Goal: Task Accomplishment & Management: Complete application form

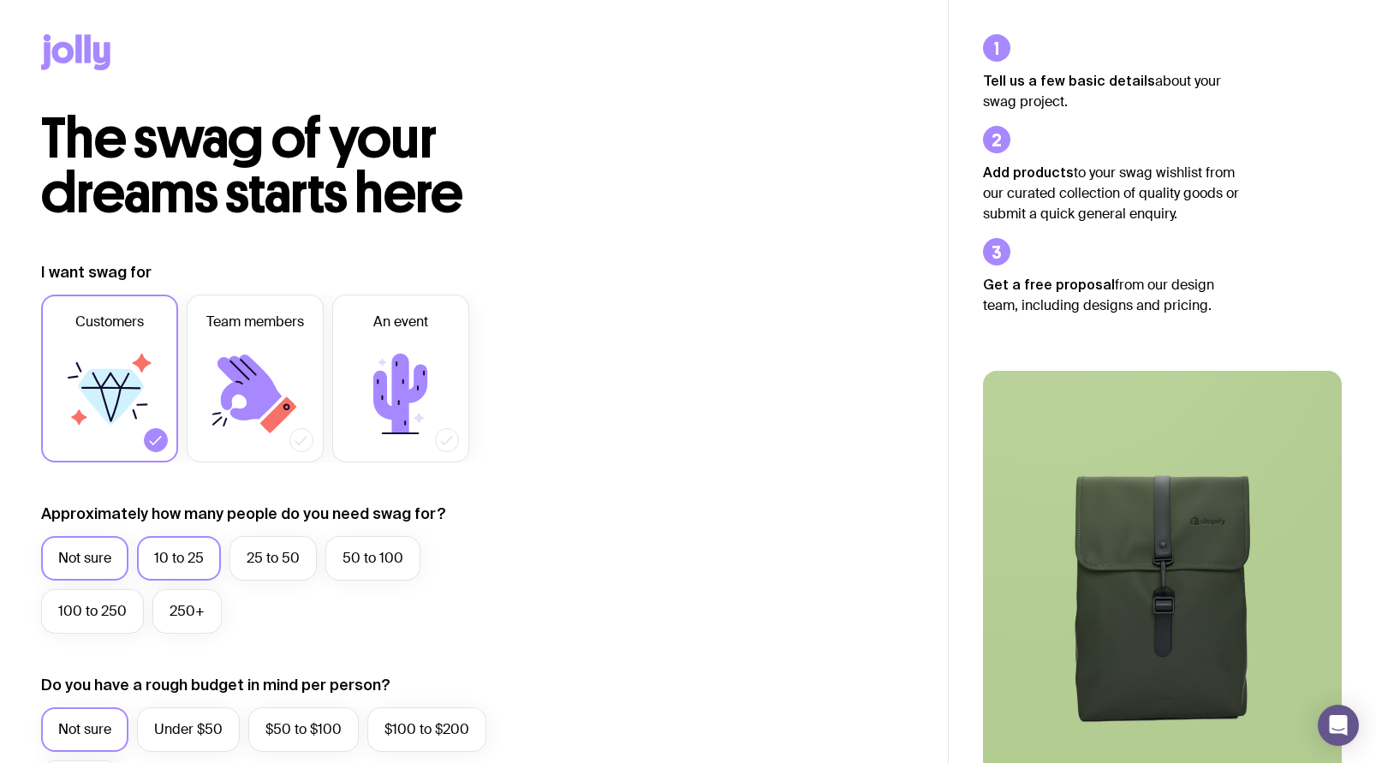
click at [170, 555] on label "10 to 25" at bounding box center [179, 558] width 84 height 45
click at [0, 0] on input "10 to 25" at bounding box center [0, 0] width 0 height 0
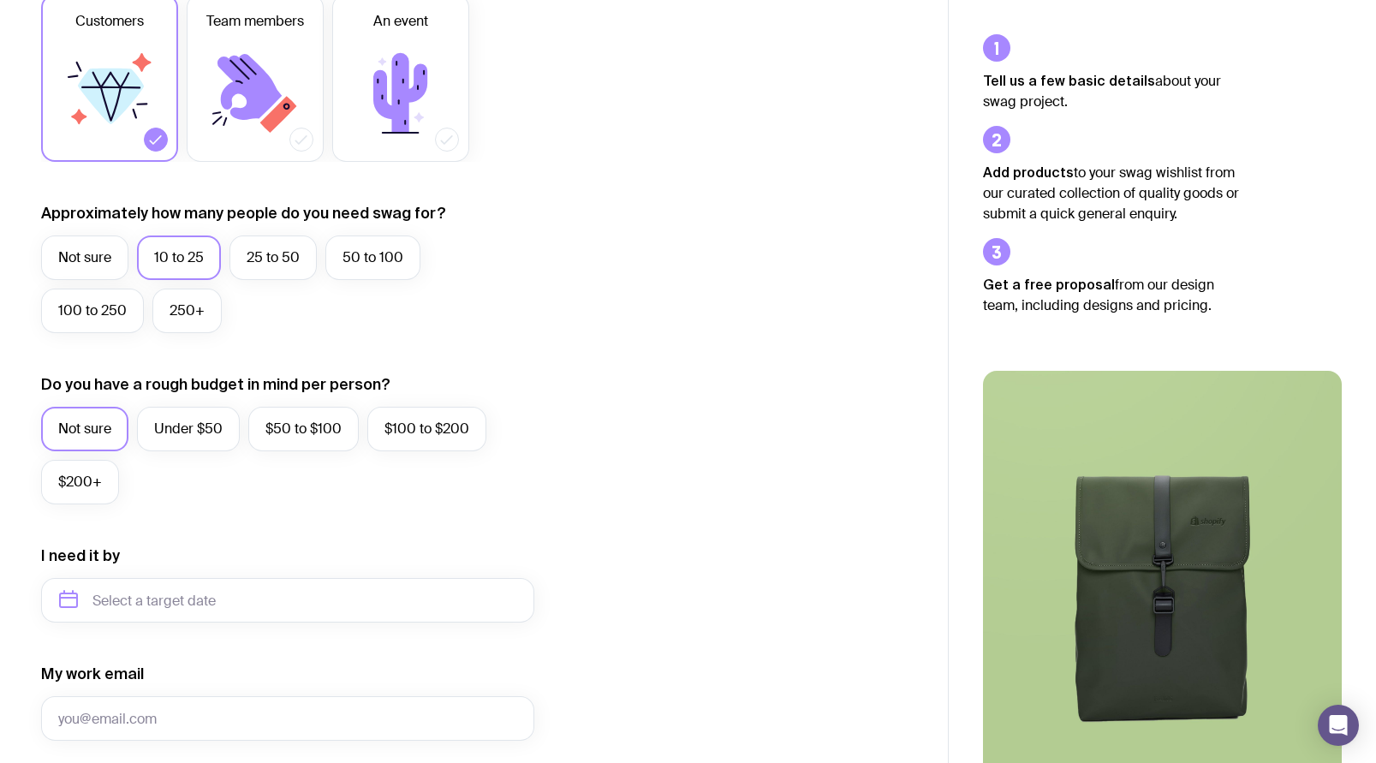
scroll to position [453, 0]
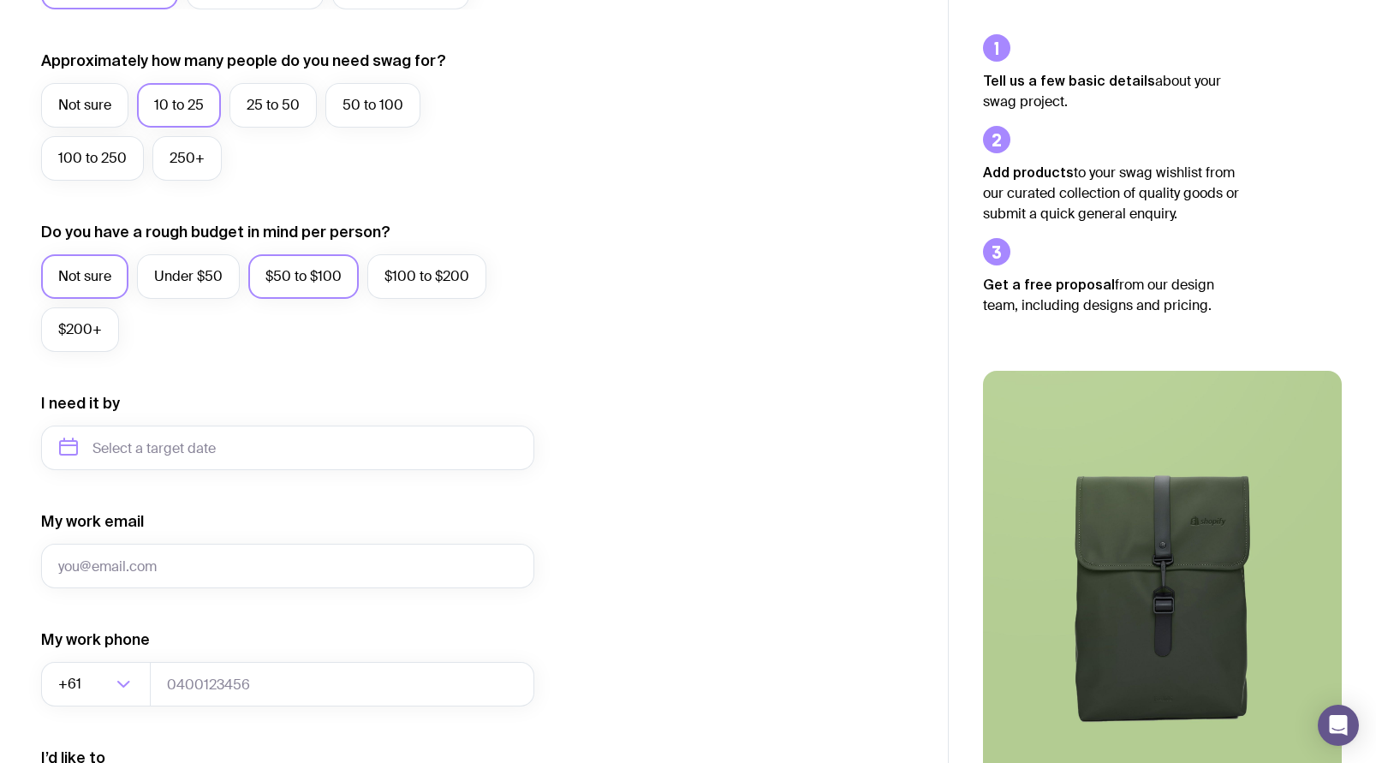
click at [306, 272] on label "$50 to $100" at bounding box center [303, 276] width 110 height 45
click at [0, 0] on input "$50 to $100" at bounding box center [0, 0] width 0 height 0
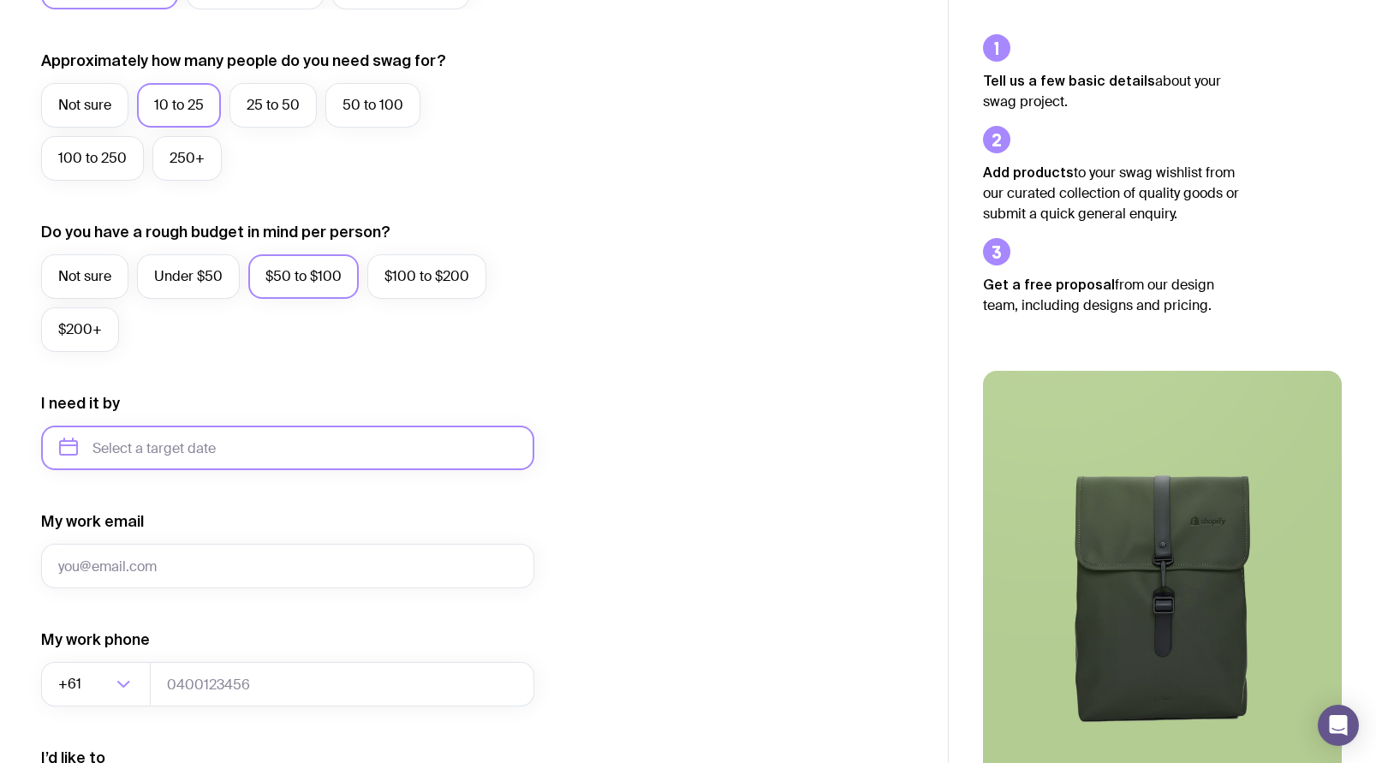
scroll to position [693, 0]
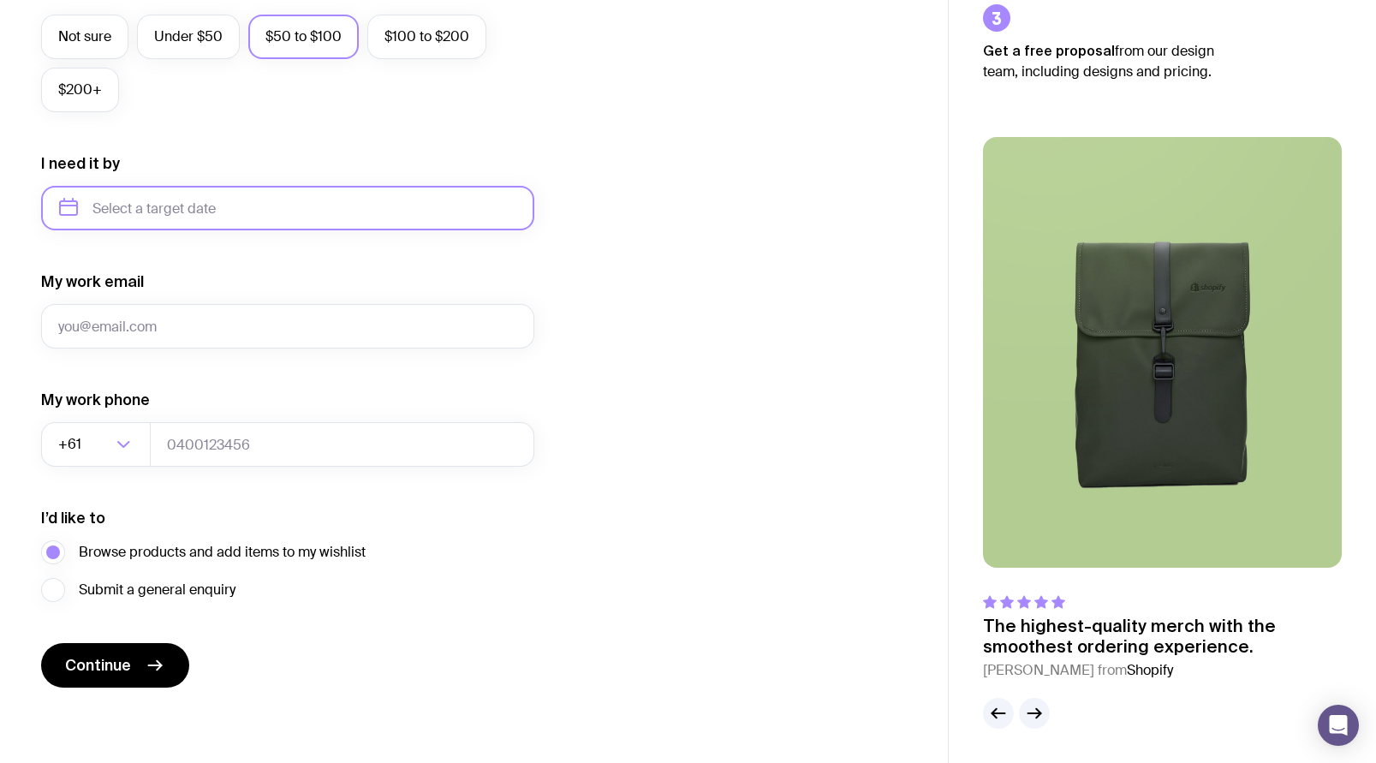
click at [213, 212] on input "text" at bounding box center [287, 208] width 493 height 45
click at [69, 421] on button "Oct" at bounding box center [81, 419] width 63 height 34
type input "[DATE]"
type input "[EMAIL_ADDRESS][DOMAIN_NAME]"
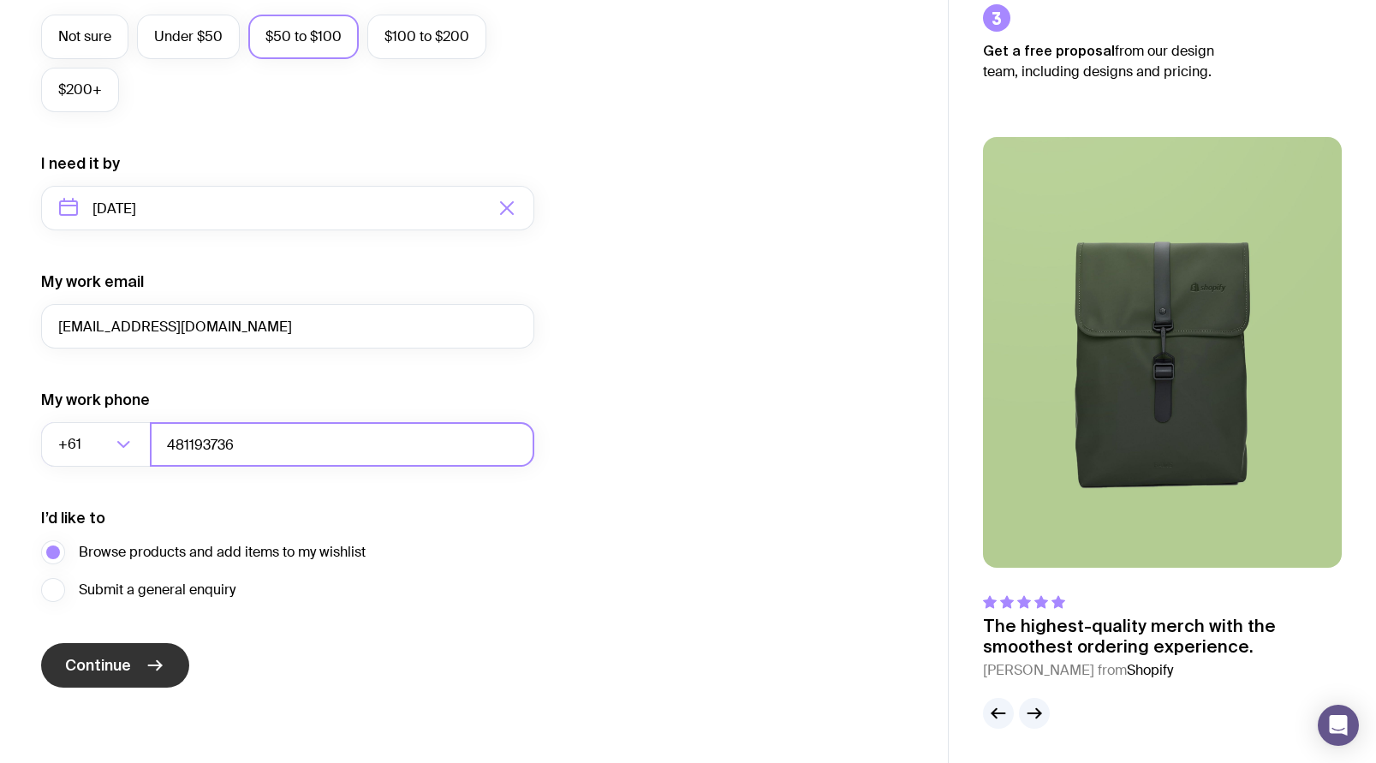
type input "481193736"
click at [128, 669] on span "Continue" at bounding box center [98, 665] width 66 height 21
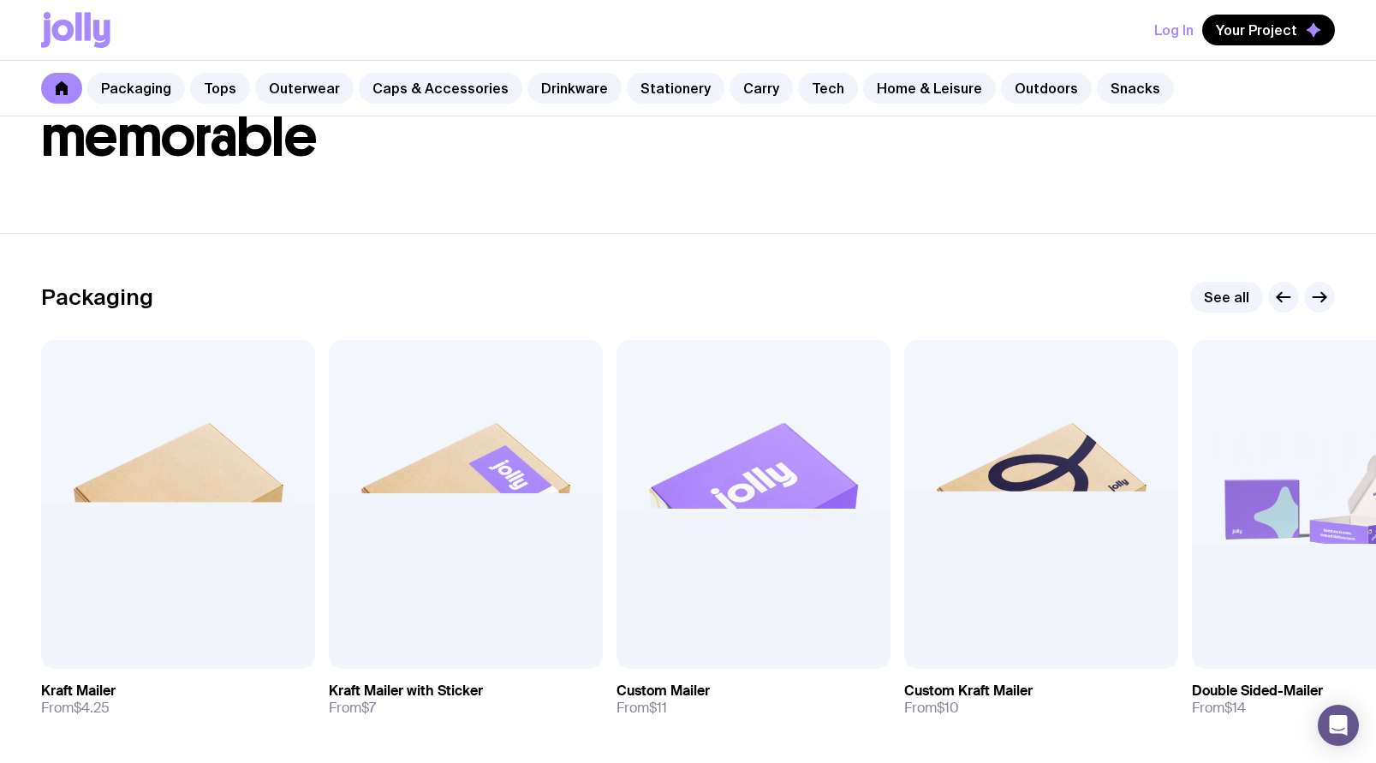
scroll to position [268, 0]
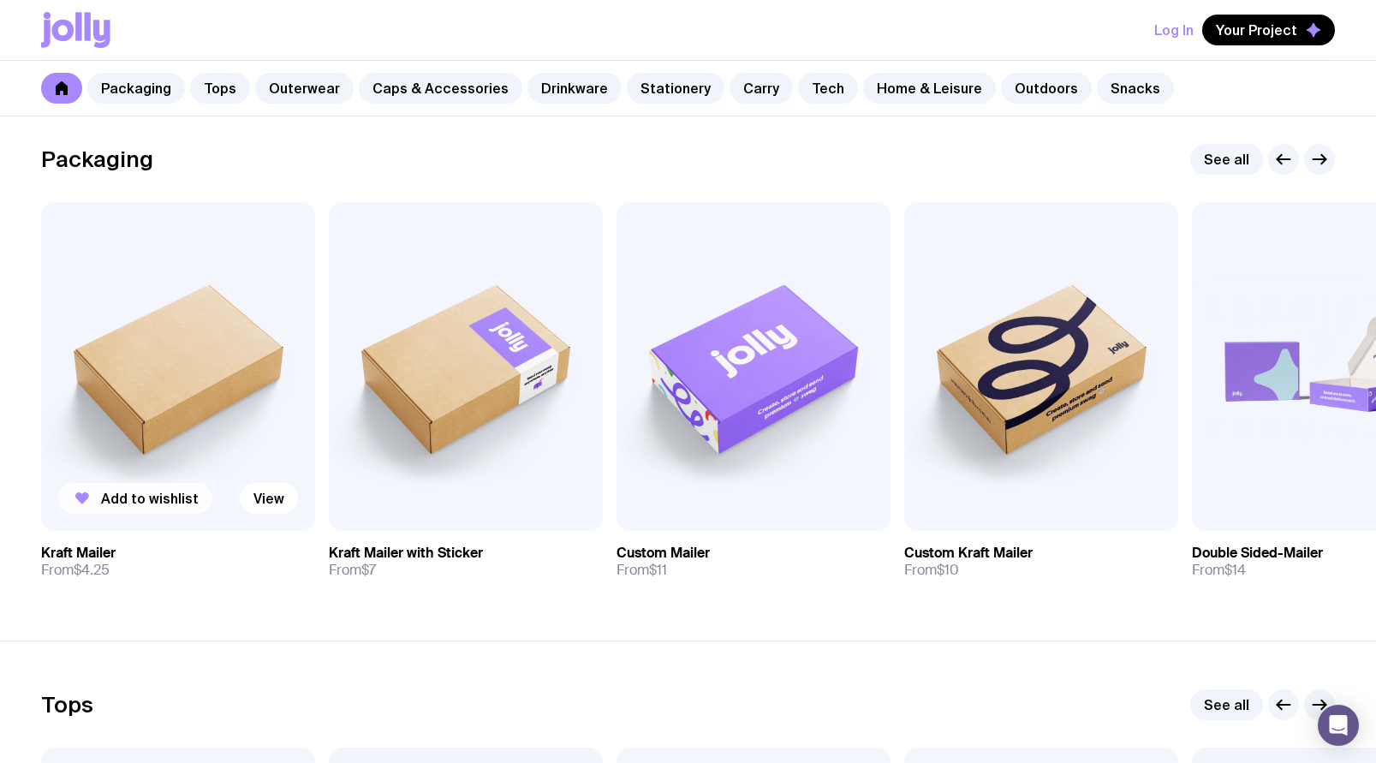
click at [132, 499] on span "Add to wishlist" at bounding box center [150, 498] width 98 height 17
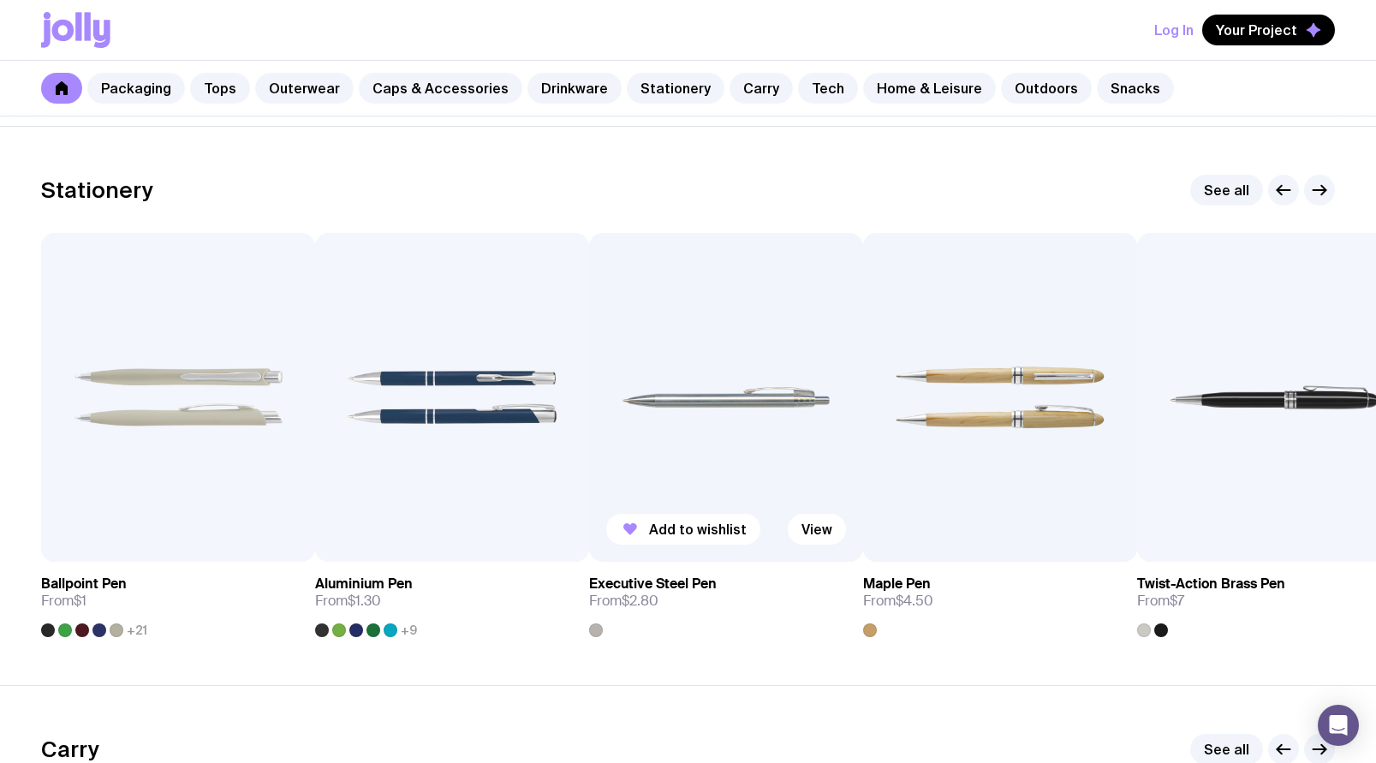
scroll to position [3106, 0]
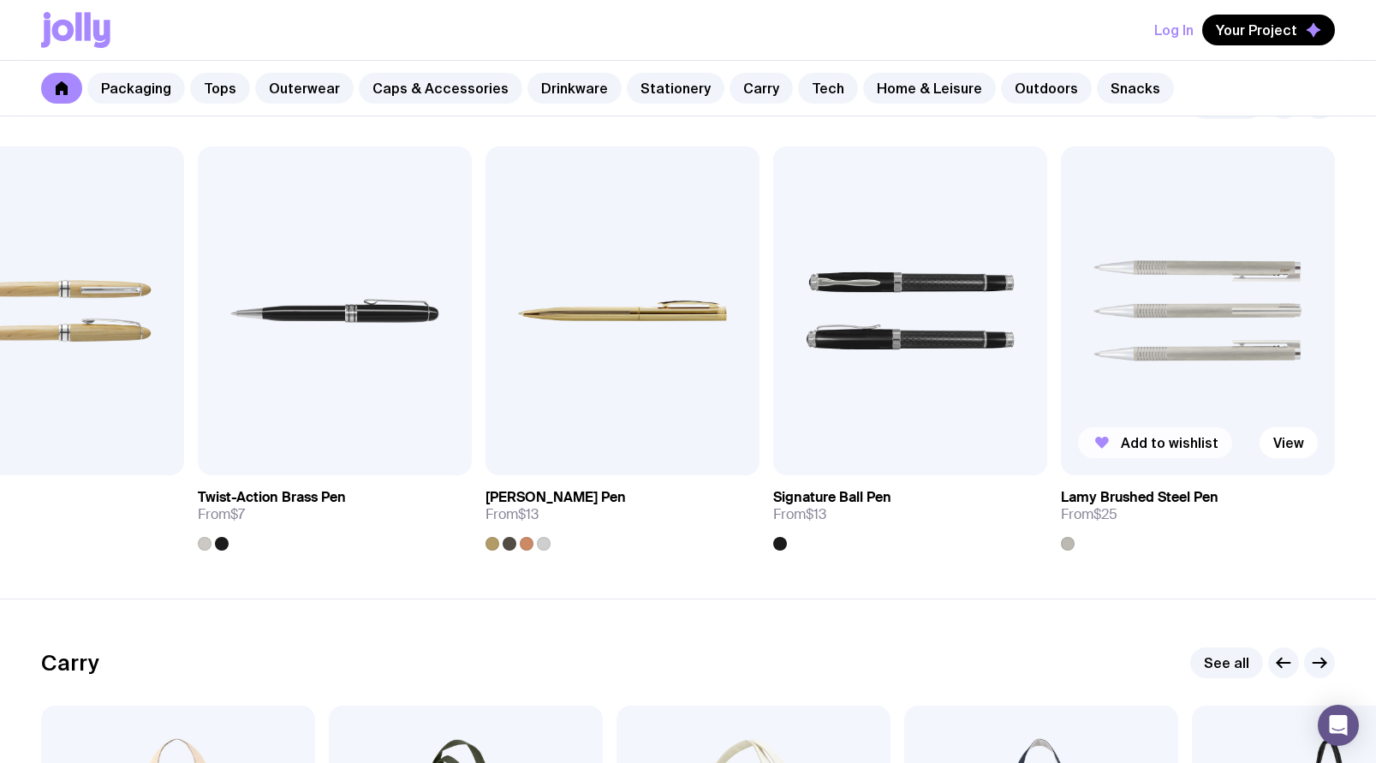
click at [1139, 444] on span "Add to wishlist" at bounding box center [1170, 442] width 98 height 17
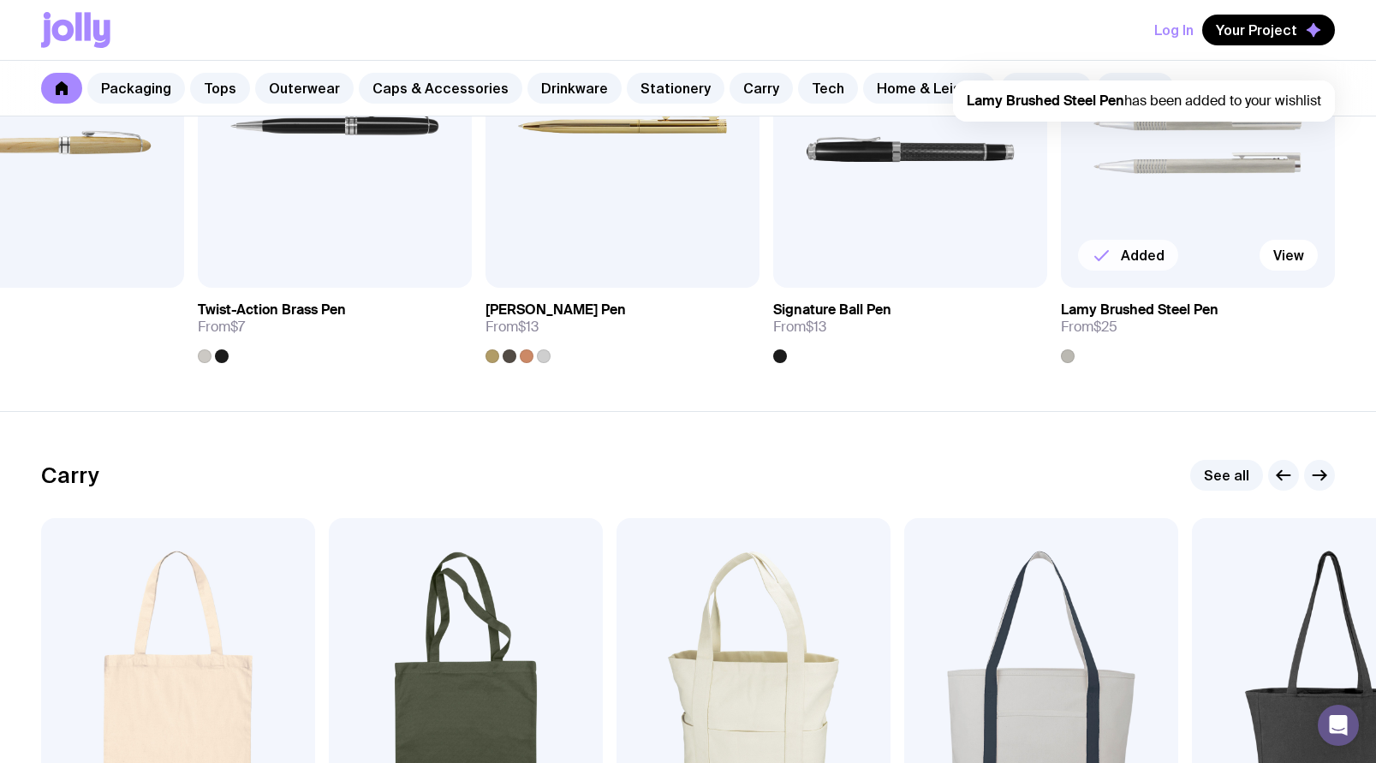
scroll to position [3607, 0]
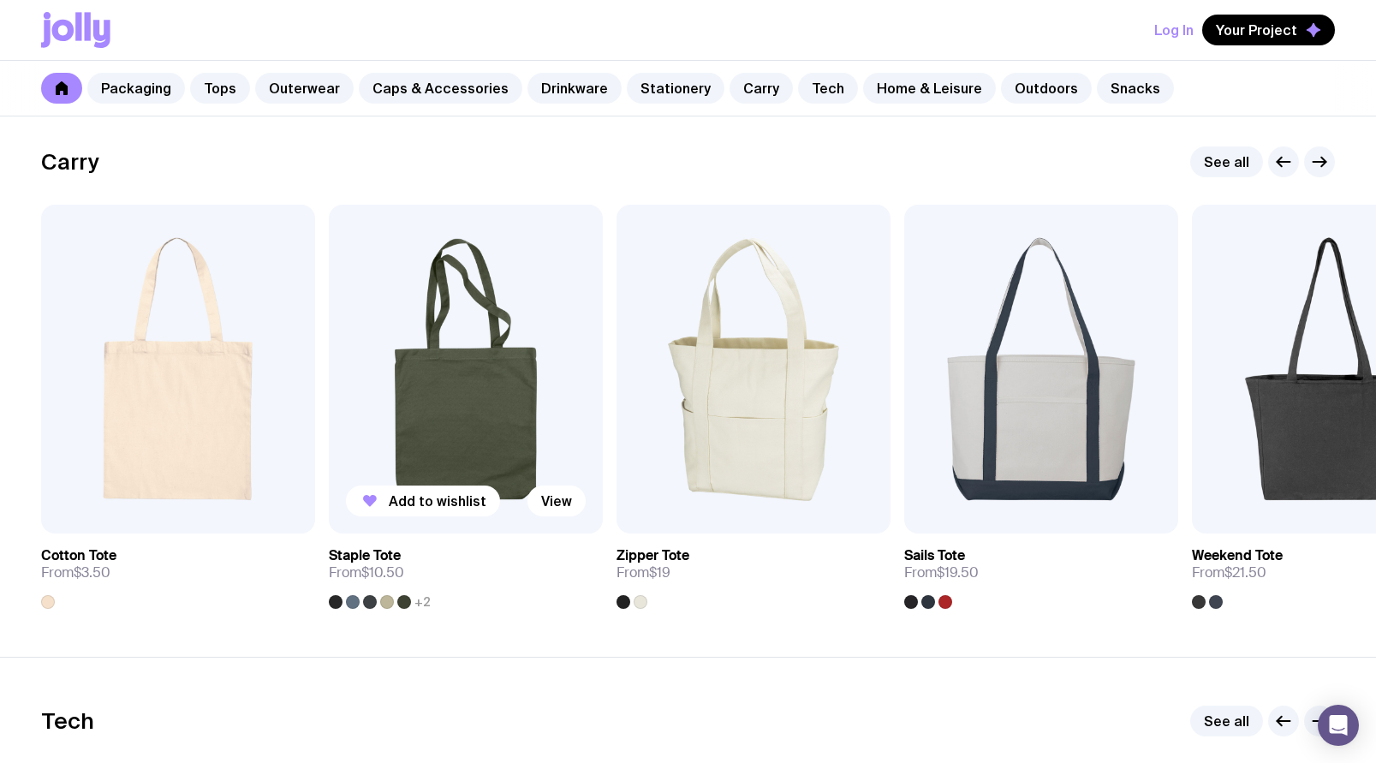
click at [370, 600] on div at bounding box center [370, 602] width 14 height 14
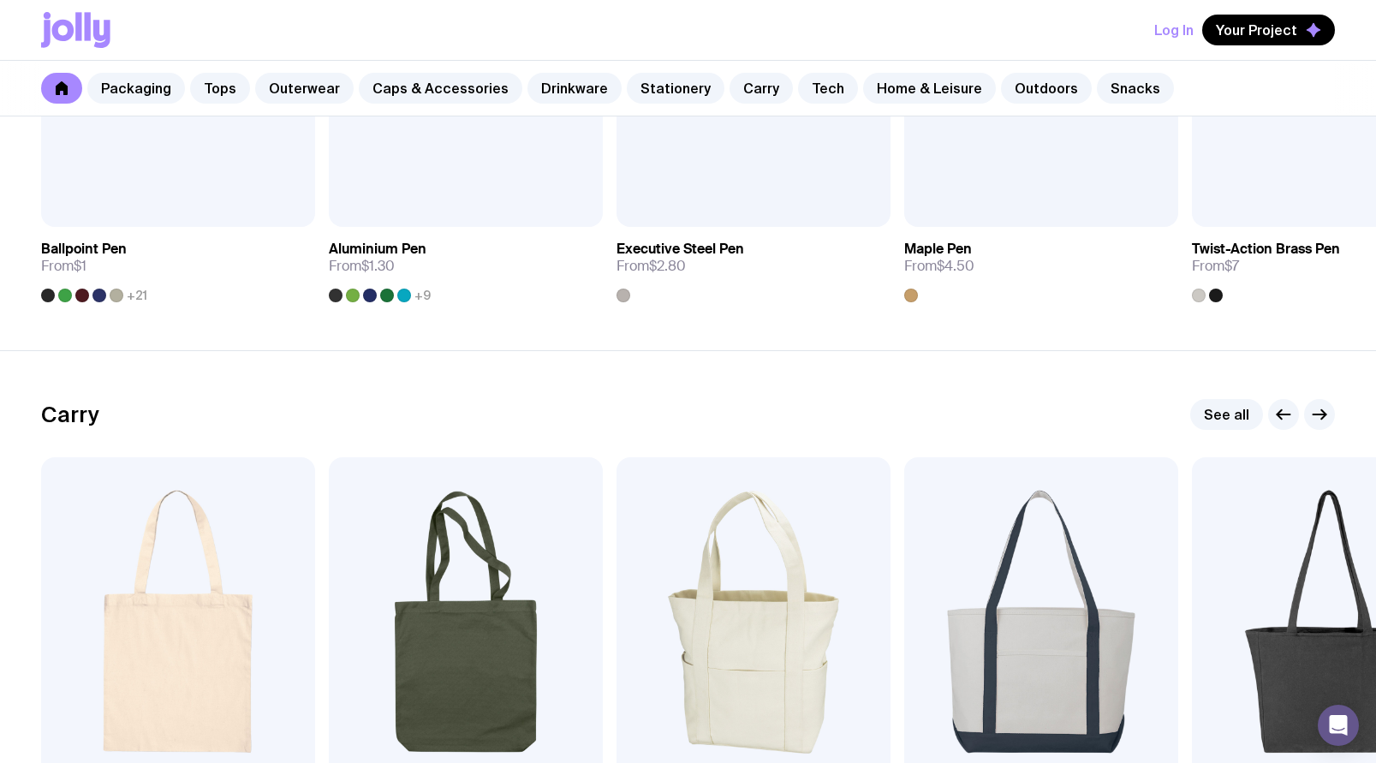
scroll to position [3671, 0]
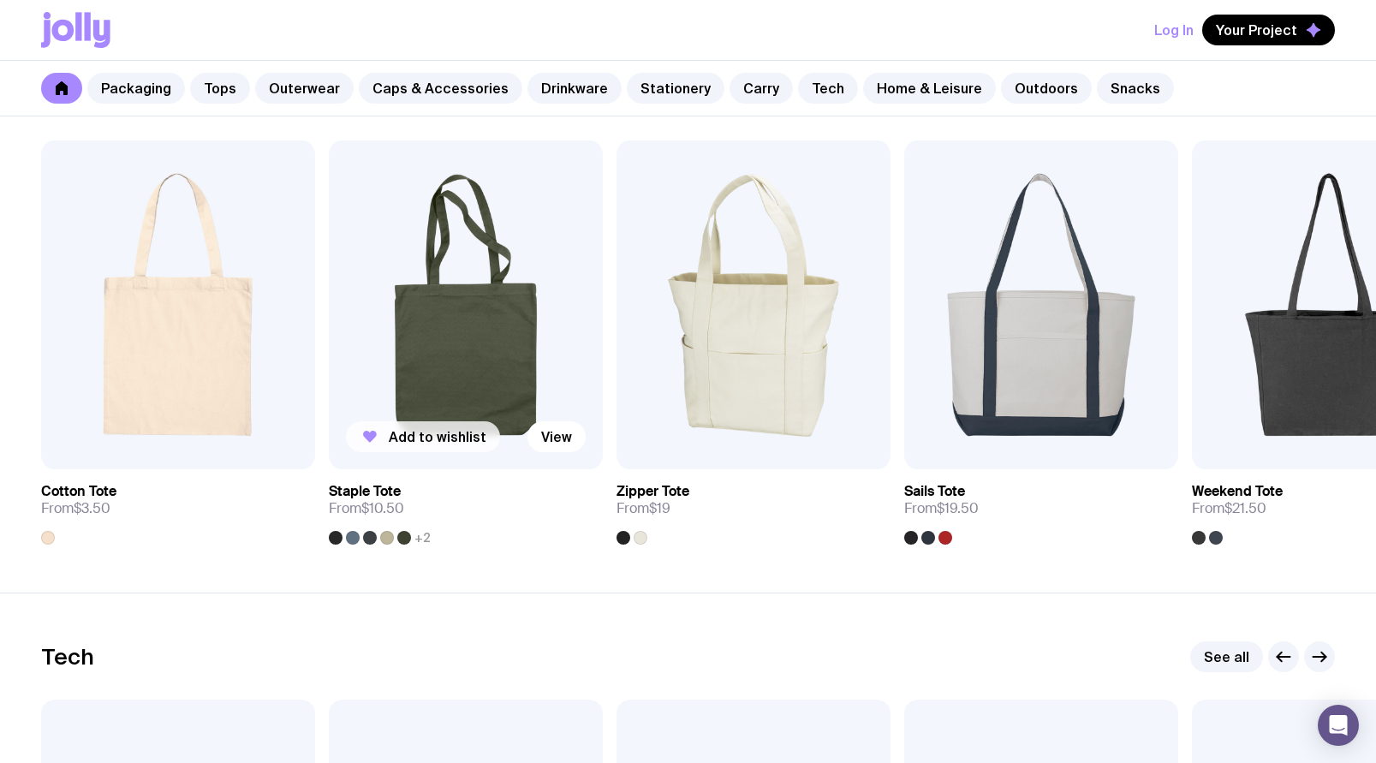
click at [435, 433] on span "Add to wishlist" at bounding box center [438, 436] width 98 height 17
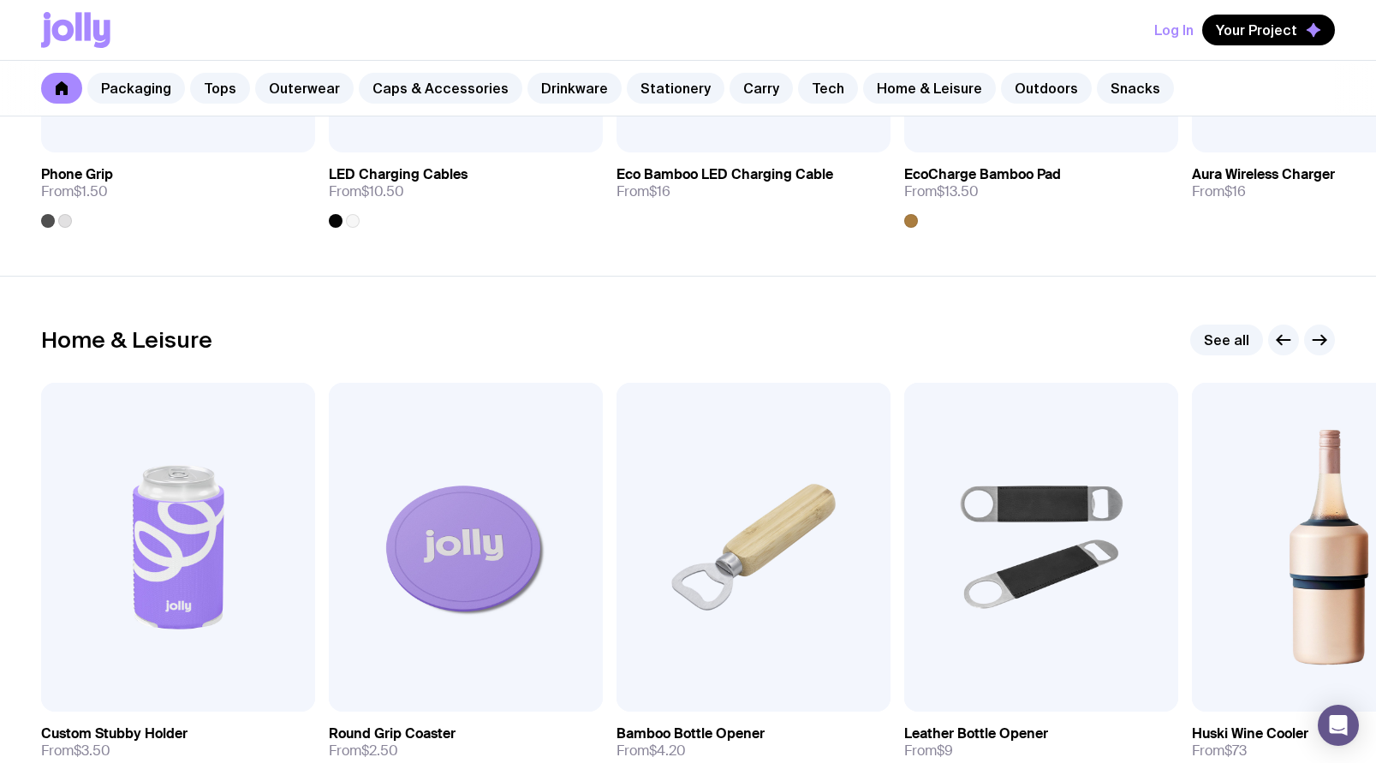
scroll to position [4694, 0]
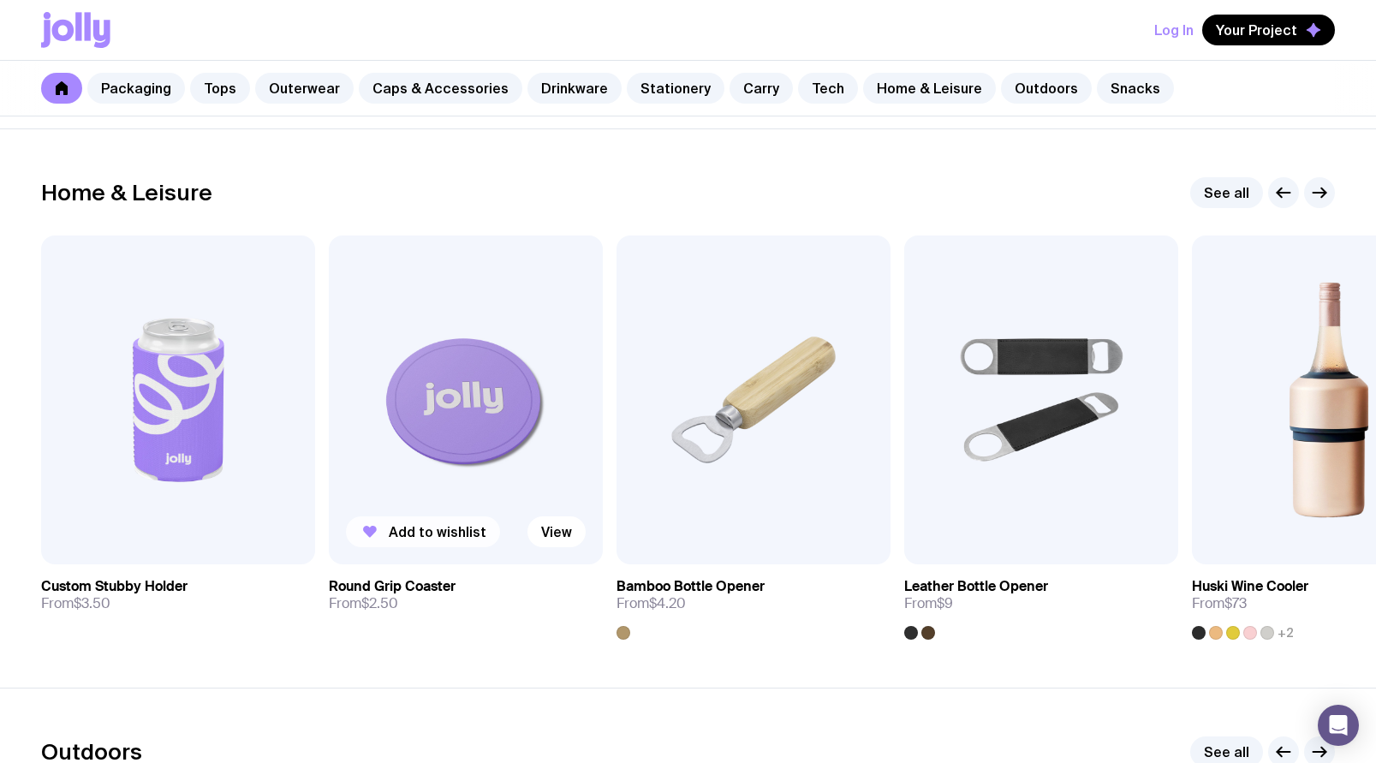
click at [427, 529] on span "Add to wishlist" at bounding box center [438, 531] width 98 height 17
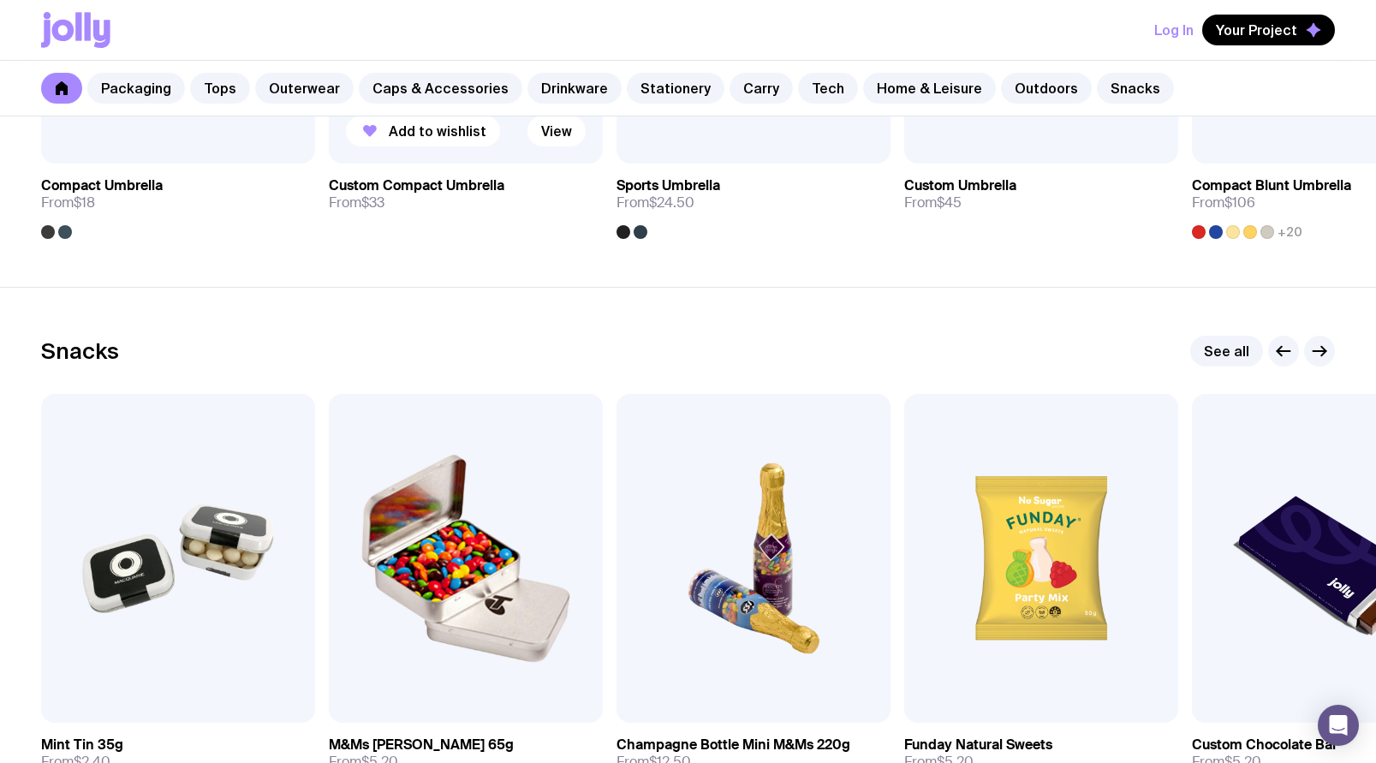
scroll to position [5826, 0]
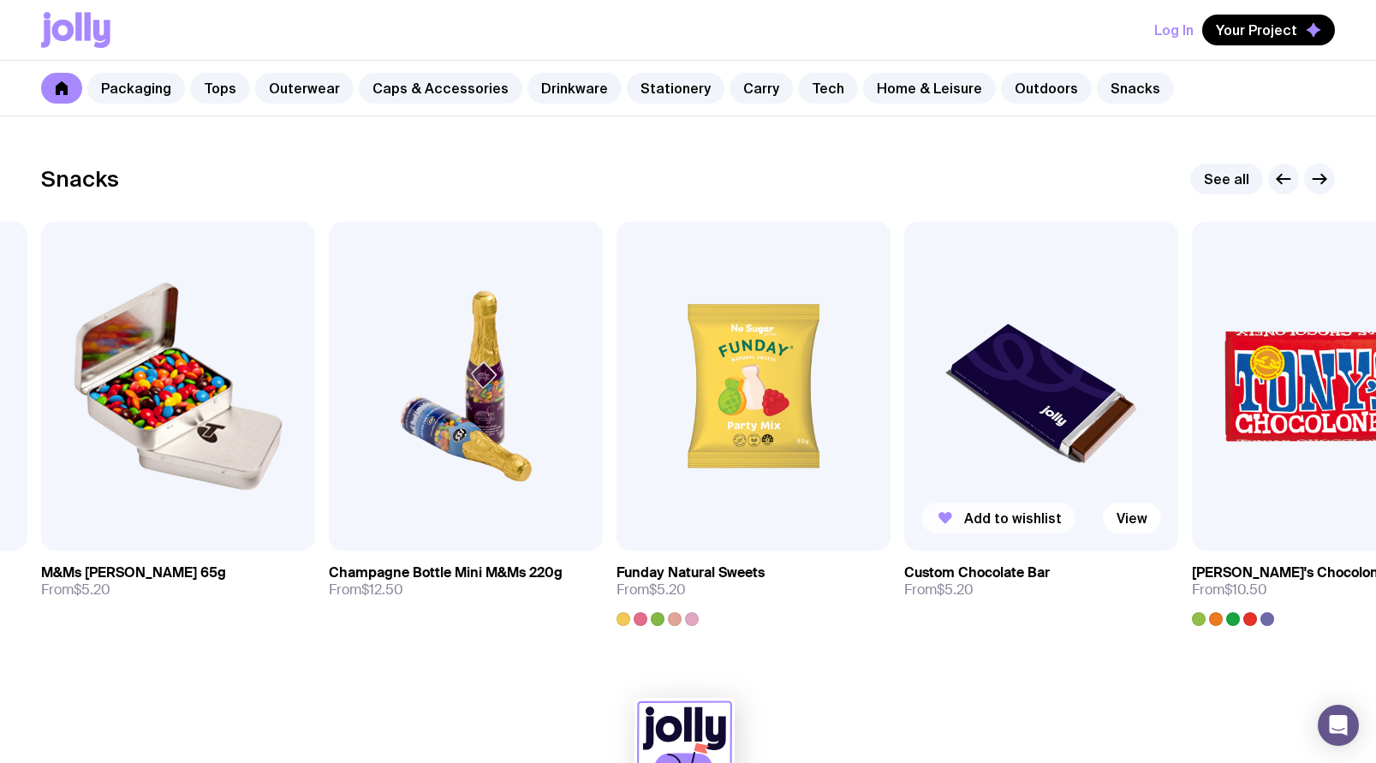
click at [1005, 516] on span "Add to wishlist" at bounding box center [1013, 517] width 98 height 17
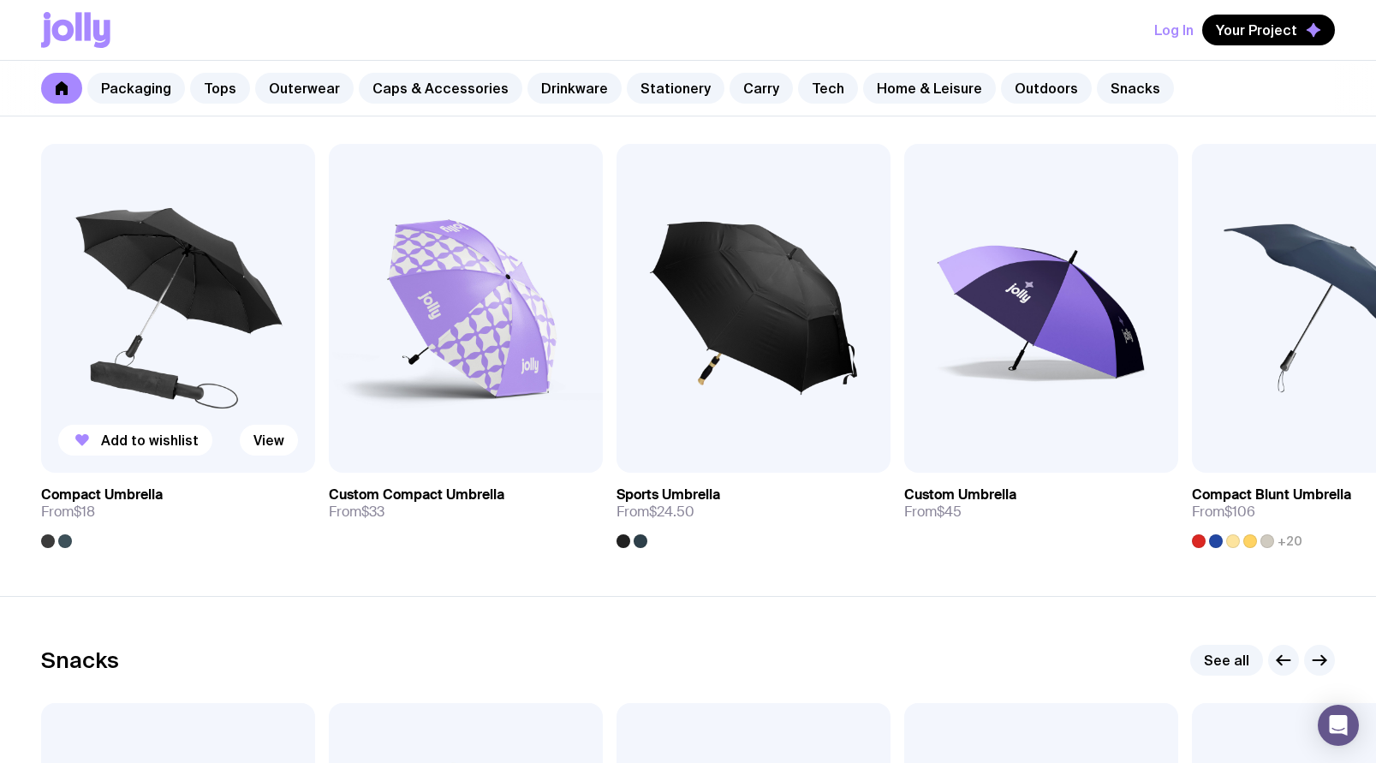
scroll to position [5925, 0]
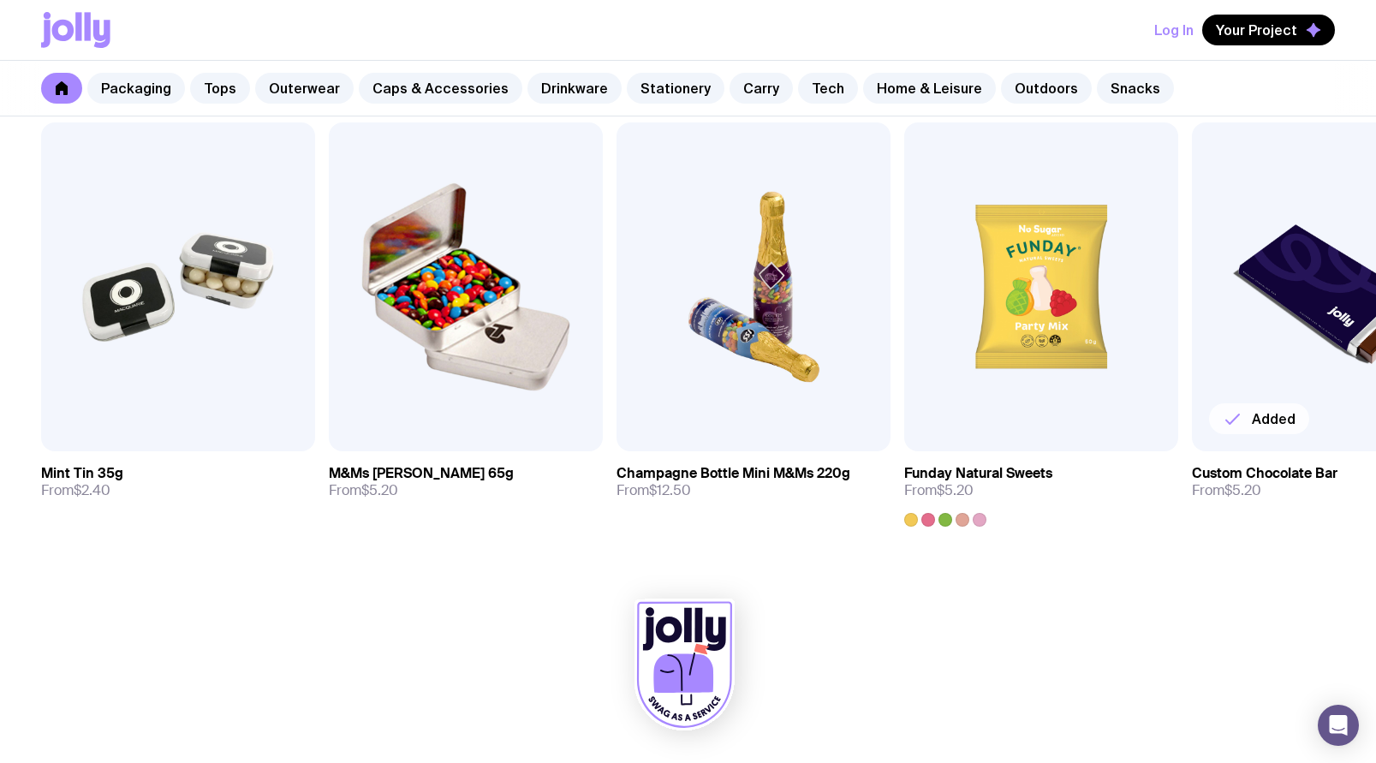
click at [835, 625] on div at bounding box center [688, 669] width 1294 height 188
click at [63, 80] on link at bounding box center [61, 88] width 41 height 31
click at [1268, 26] on span "Your Project" at bounding box center [1256, 29] width 81 height 17
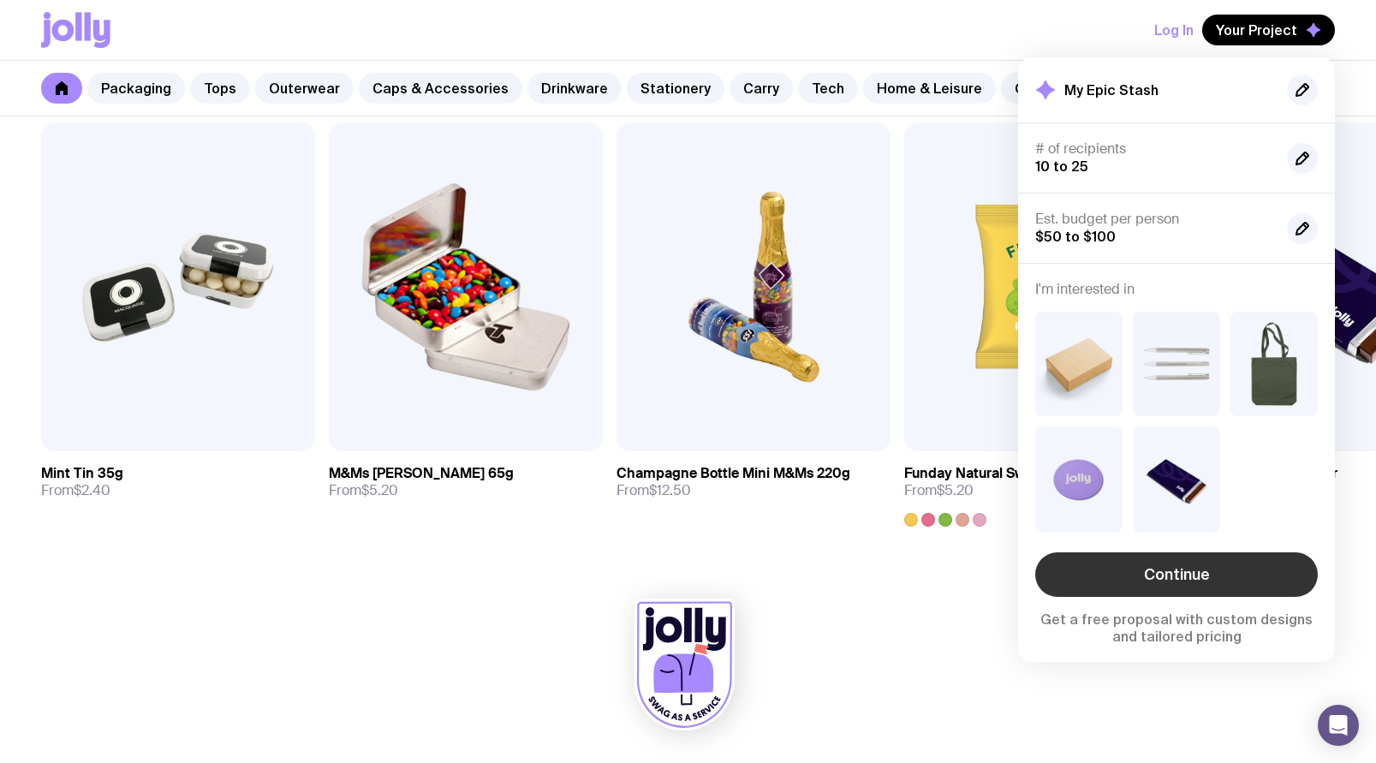
click at [1200, 563] on link "Continue" at bounding box center [1176, 574] width 283 height 45
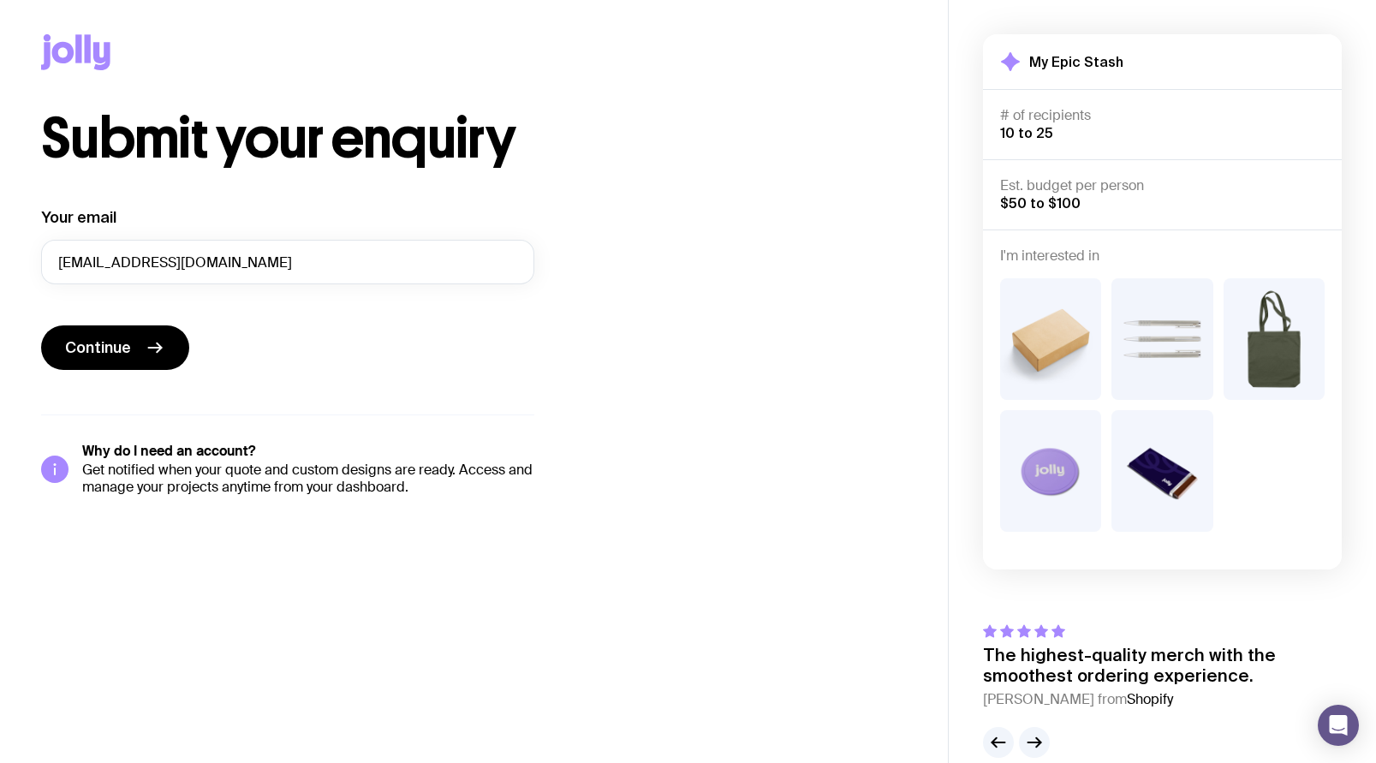
scroll to position [19, 0]
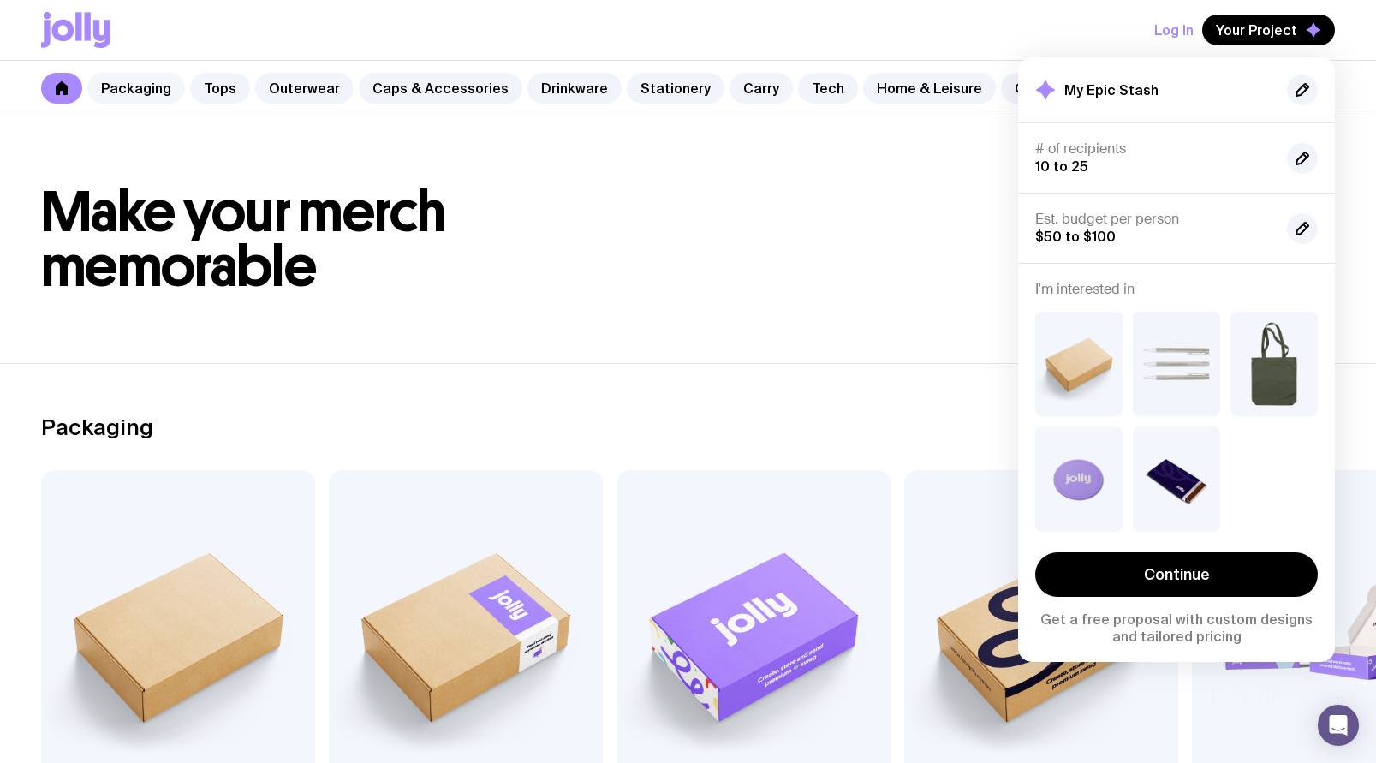
click at [123, 85] on link "Packaging" at bounding box center [136, 88] width 98 height 31
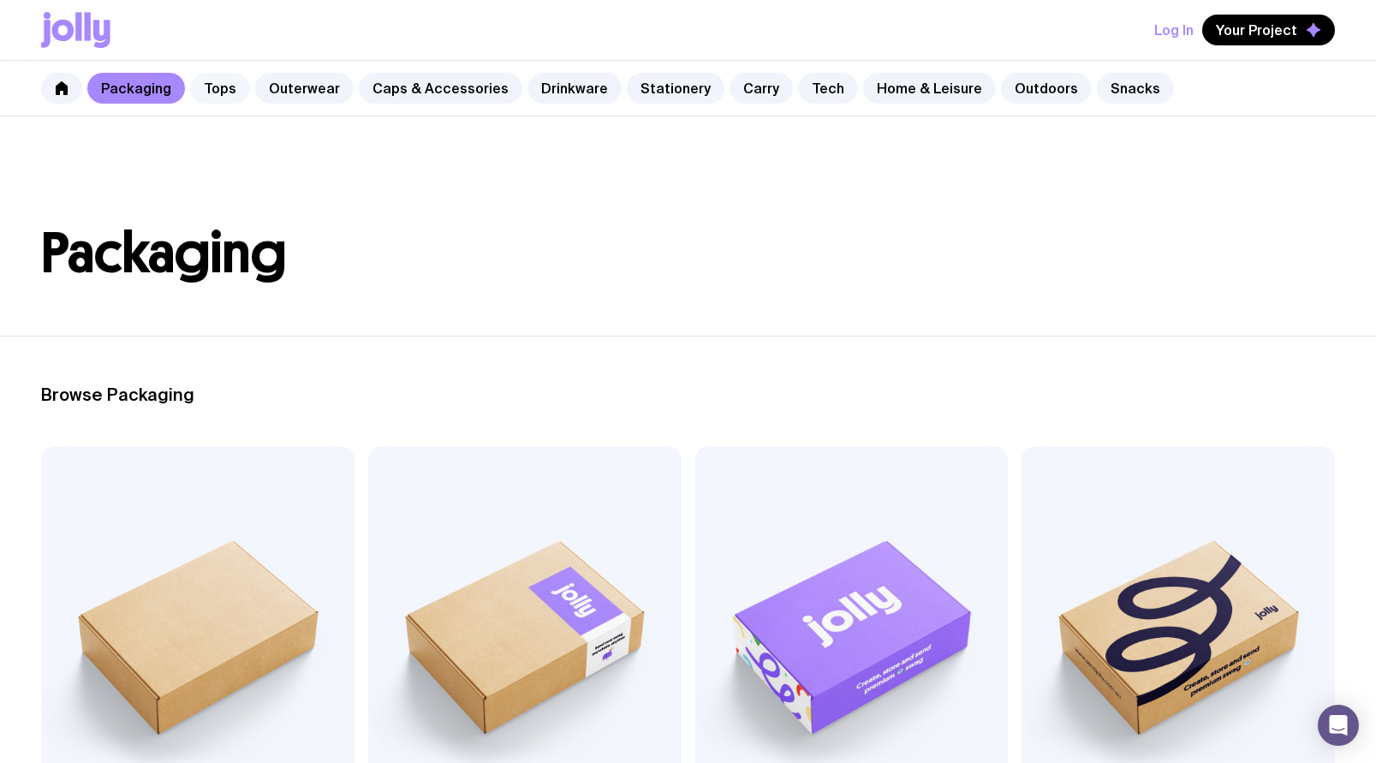
click at [214, 87] on link "Tops" at bounding box center [220, 88] width 60 height 31
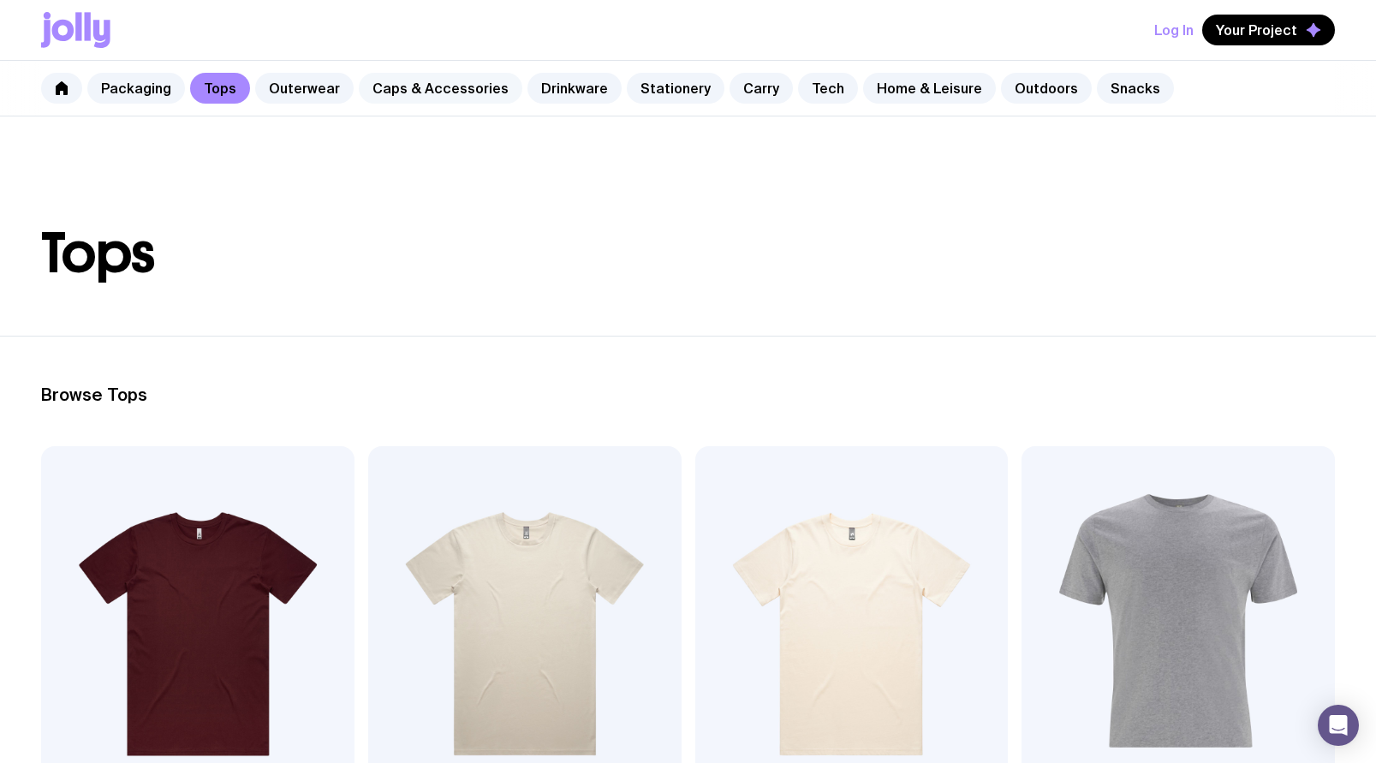
click at [452, 85] on link "Caps & Accessories" at bounding box center [441, 88] width 164 height 31
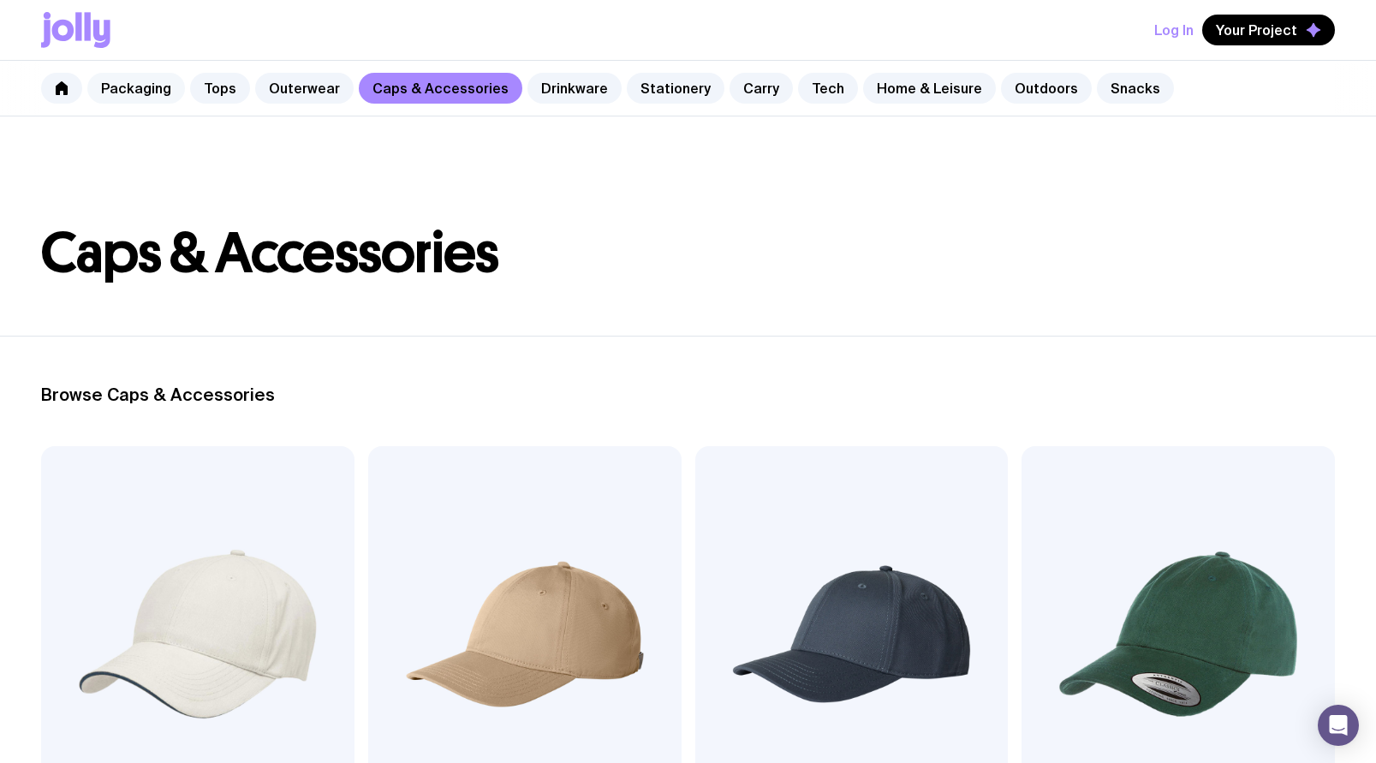
click at [154, 93] on link "Packaging" at bounding box center [136, 88] width 98 height 31
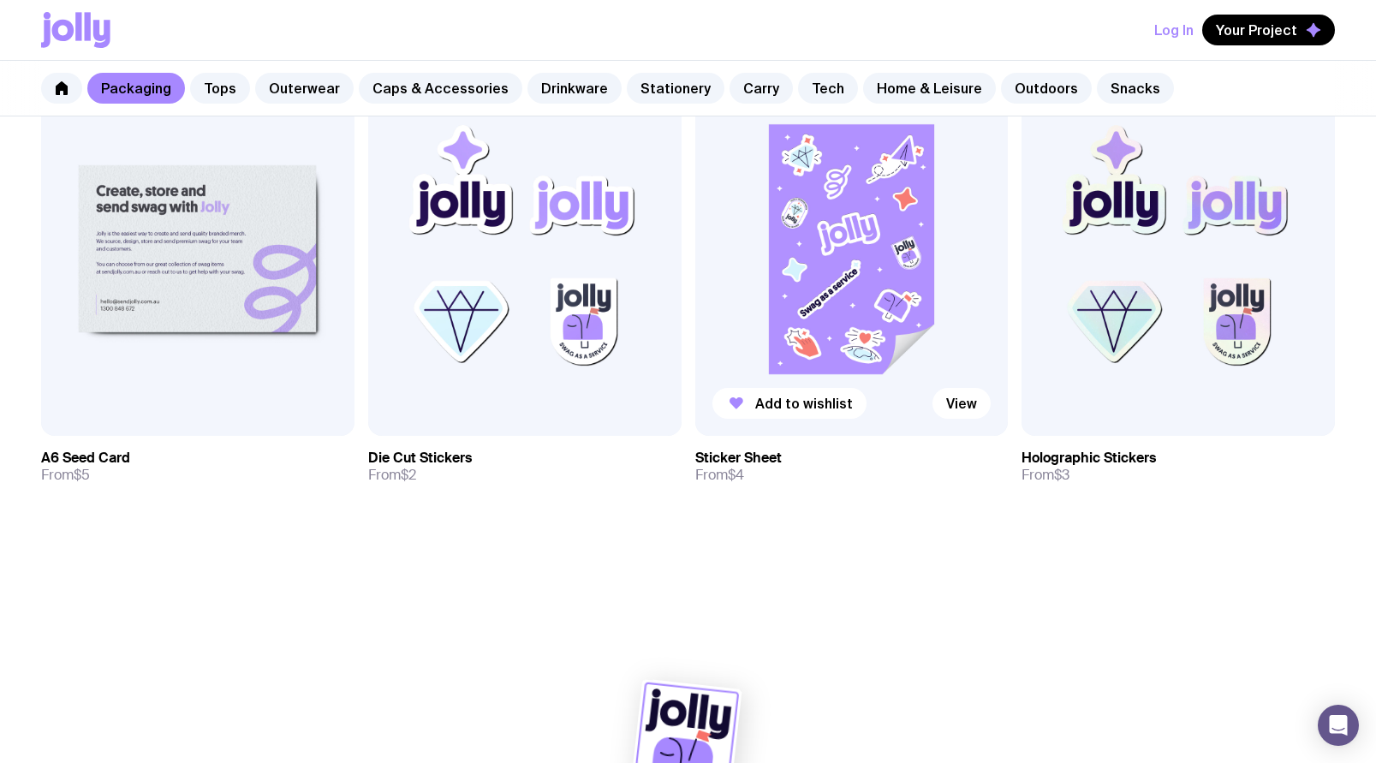
scroll to position [1903, 0]
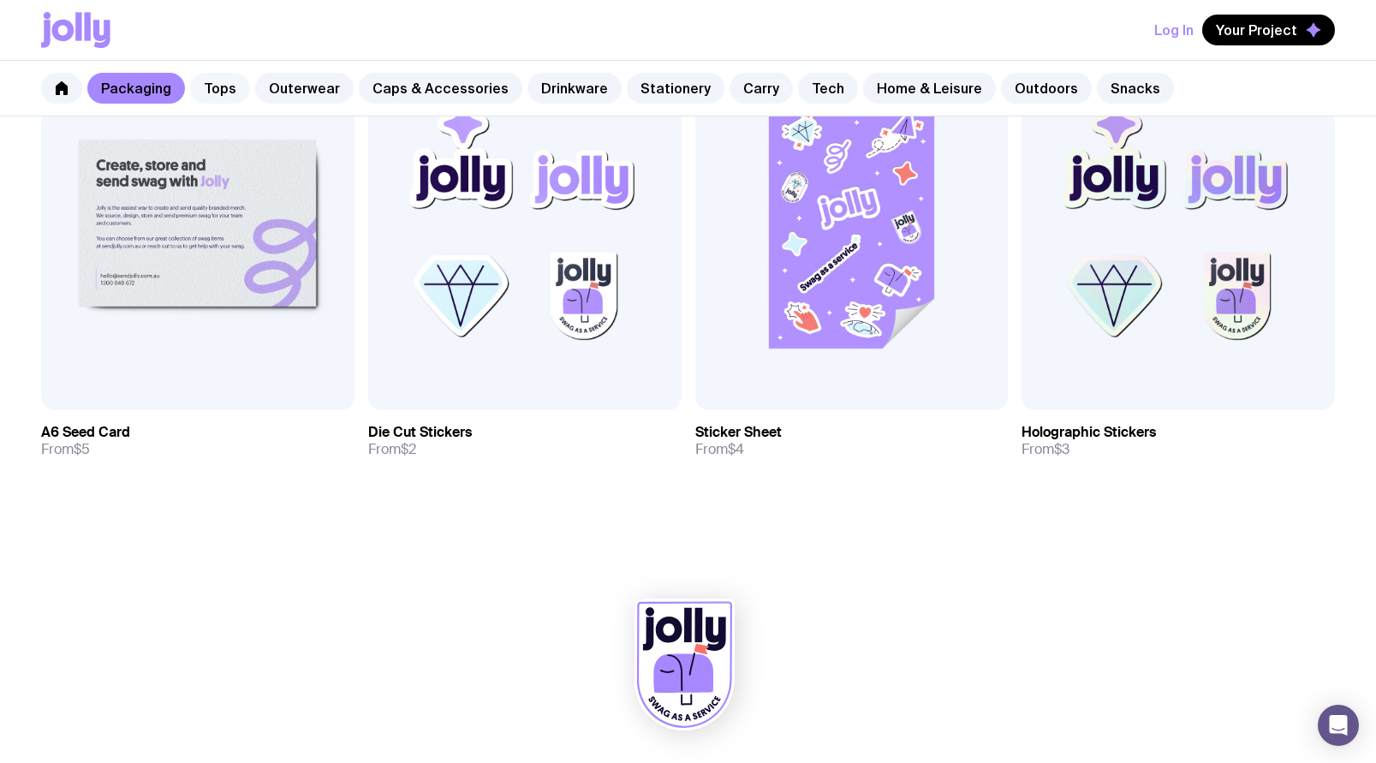
click at [220, 92] on link "Tops" at bounding box center [220, 88] width 60 height 31
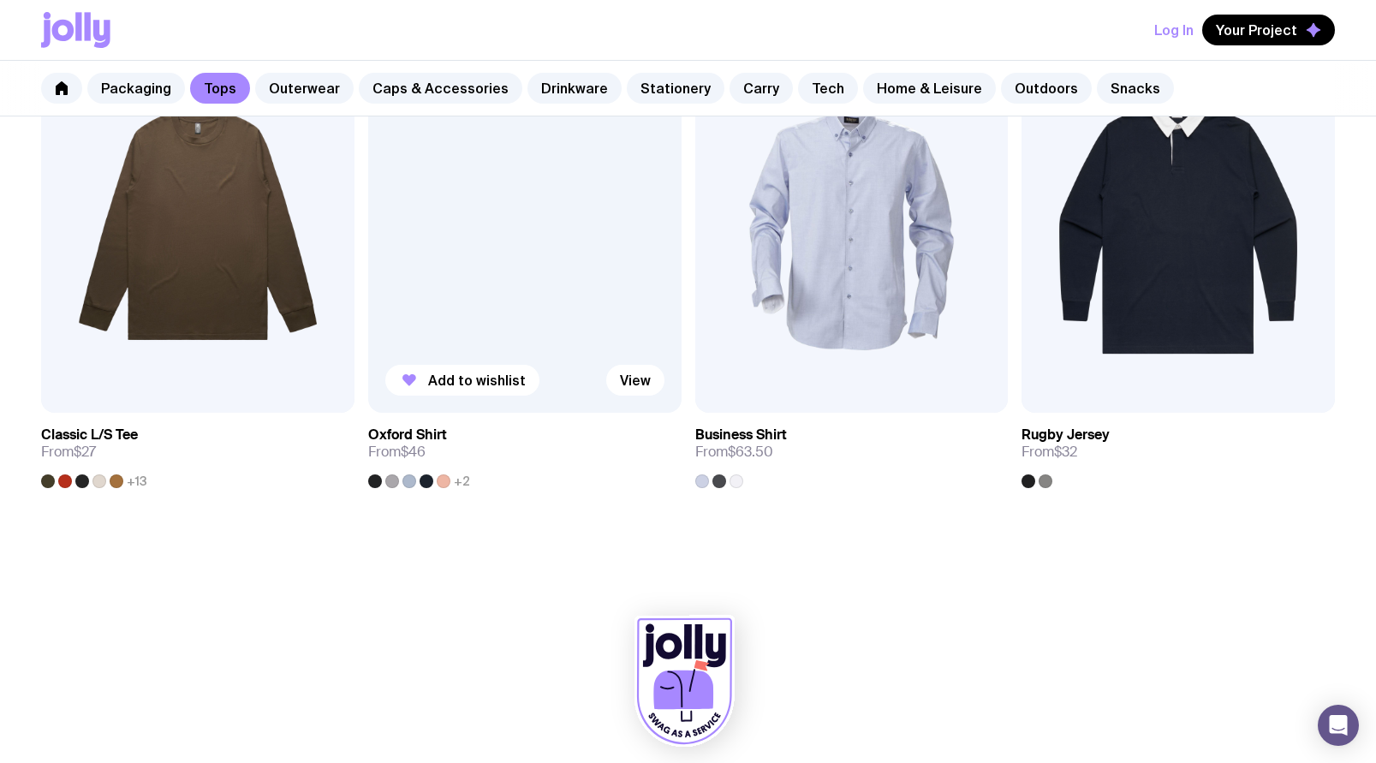
scroll to position [1944, 0]
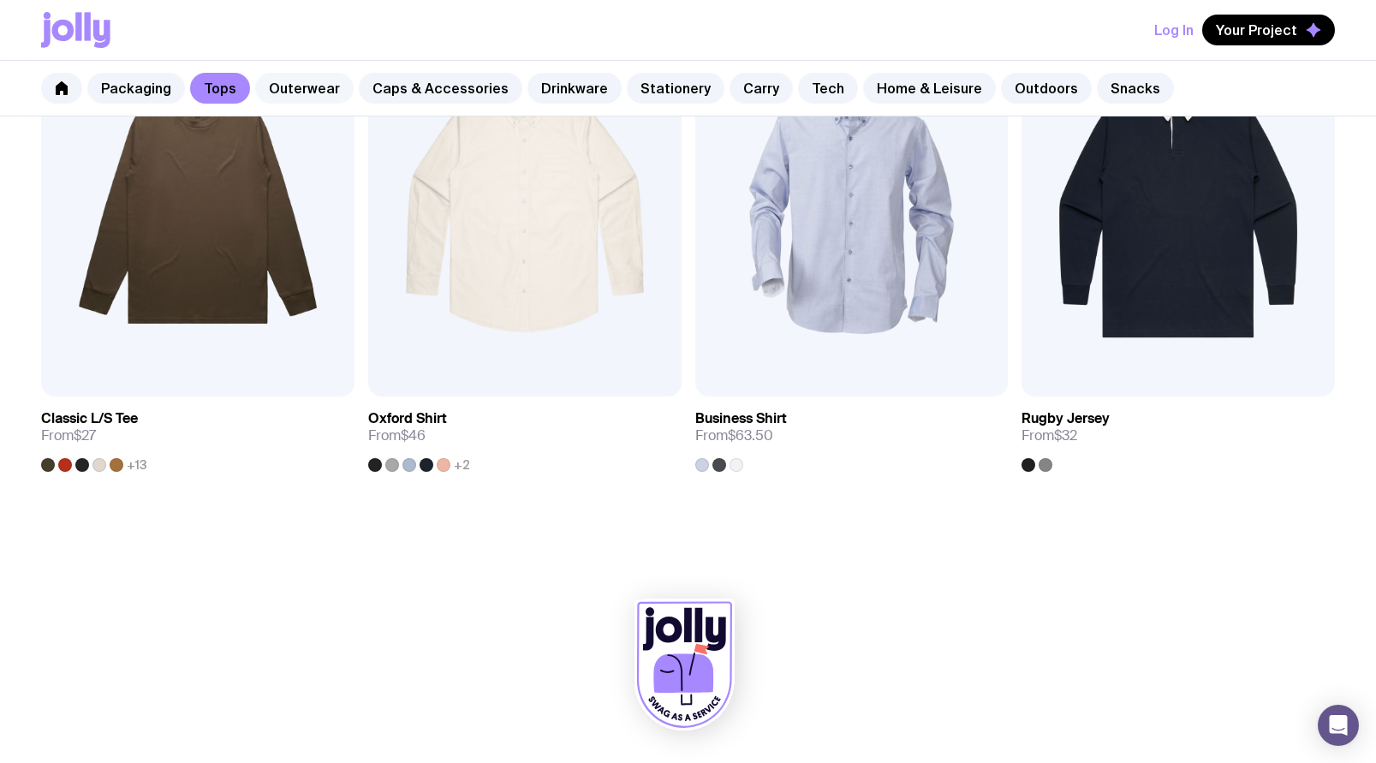
click at [299, 84] on link "Outerwear" at bounding box center [304, 88] width 98 height 31
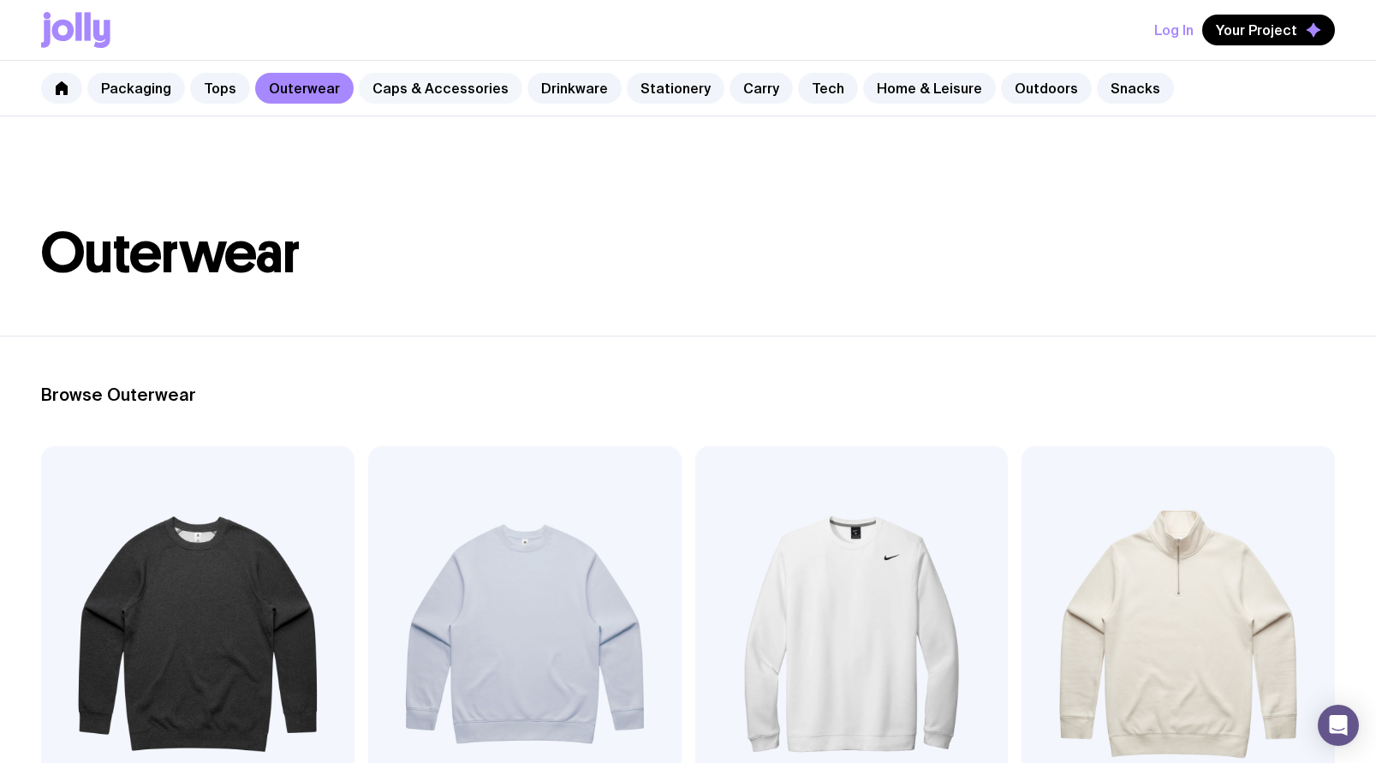
click at [446, 80] on link "Caps & Accessories" at bounding box center [441, 88] width 164 height 31
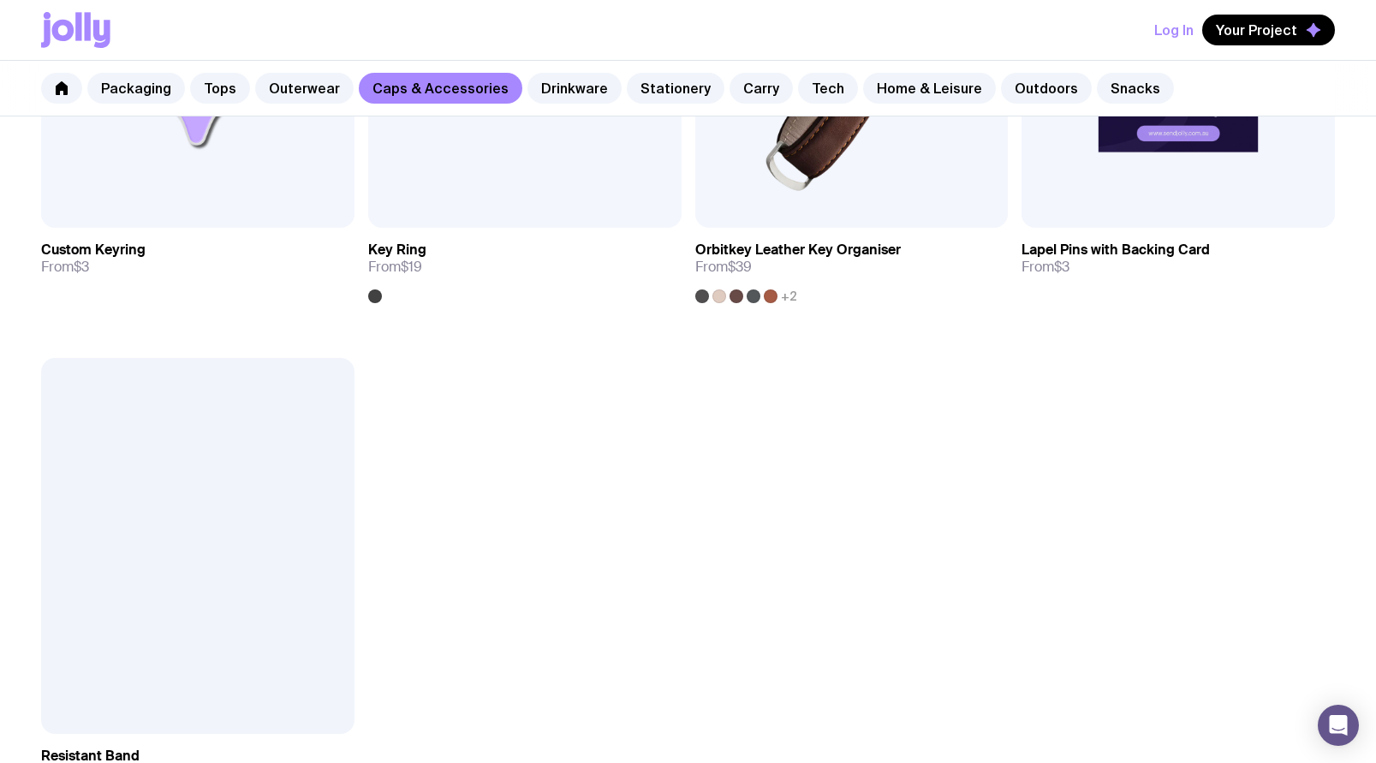
scroll to position [2799, 0]
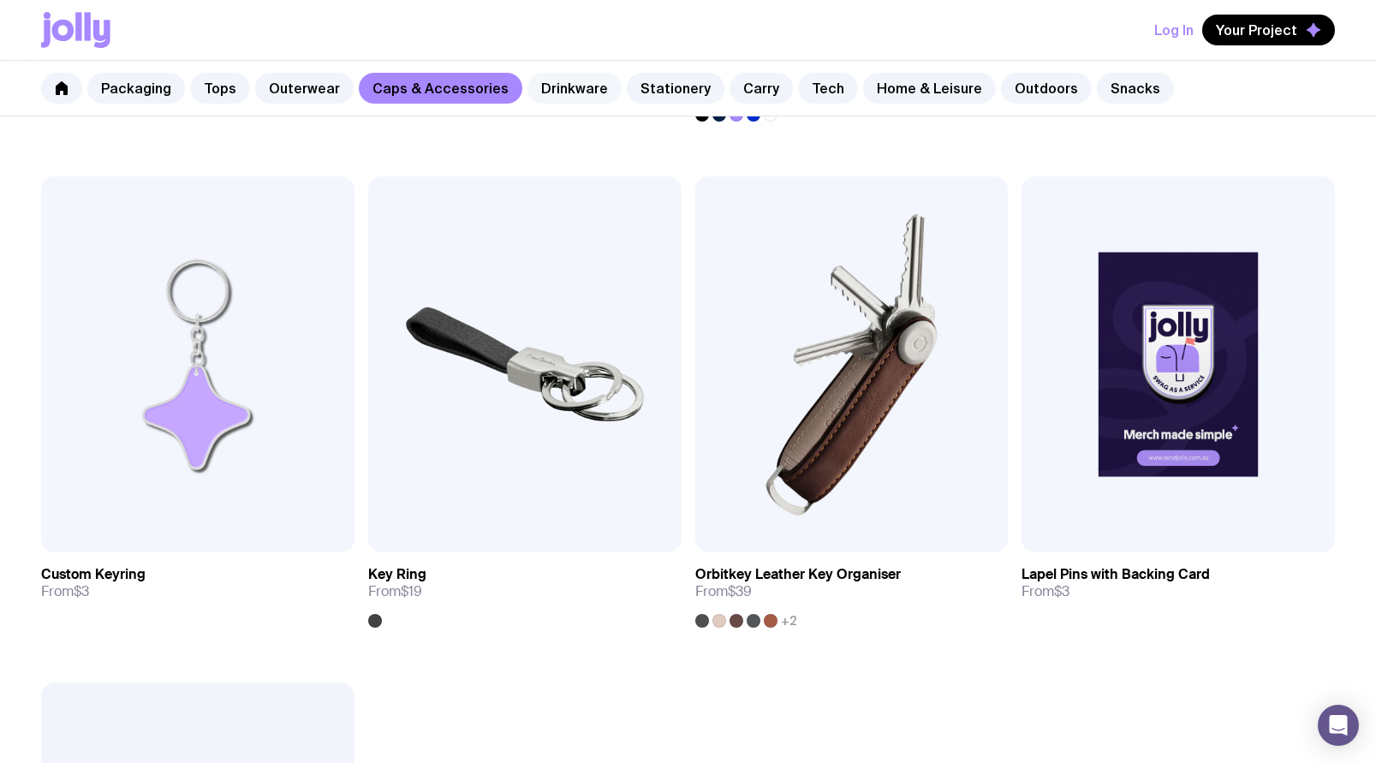
click at [577, 86] on link "Drinkware" at bounding box center [574, 88] width 94 height 31
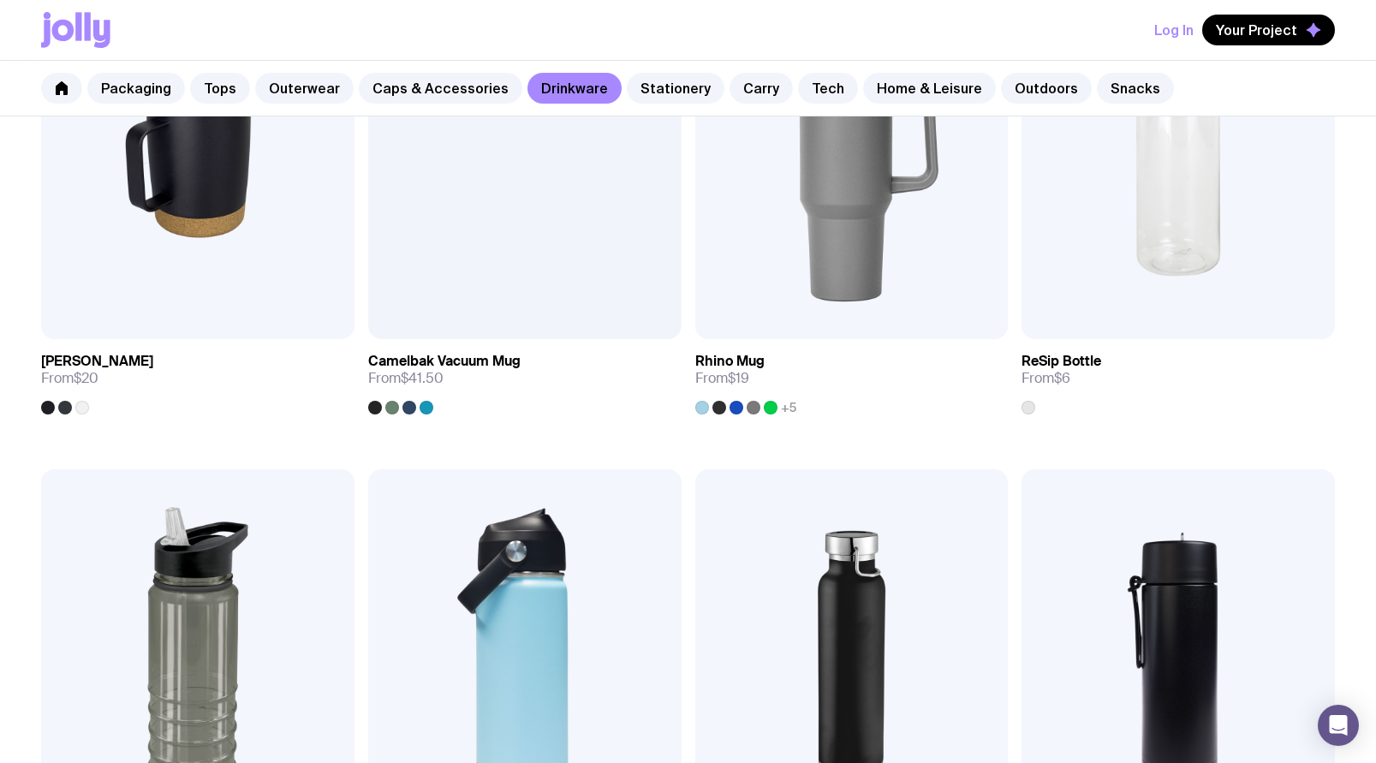
scroll to position [2043, 0]
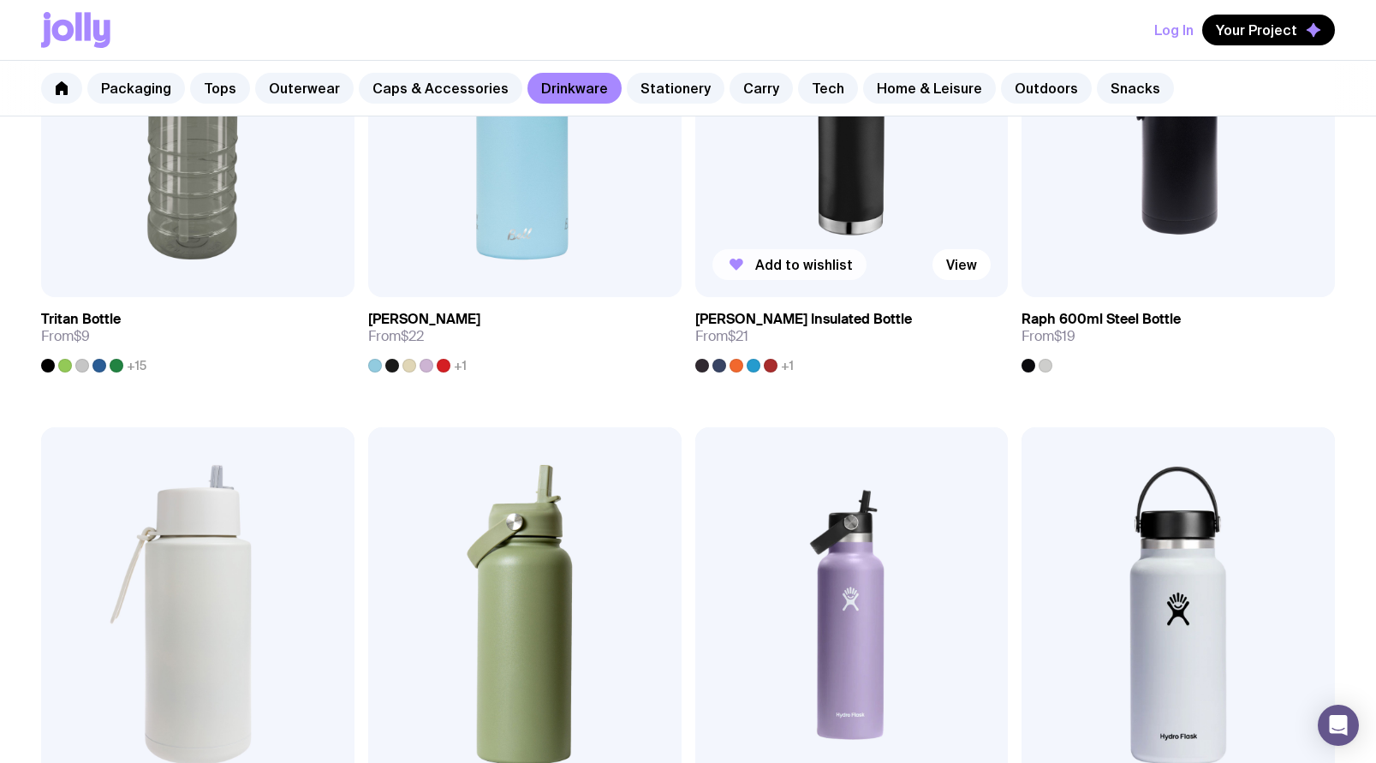
click at [806, 265] on span "Add to wishlist" at bounding box center [804, 264] width 98 height 17
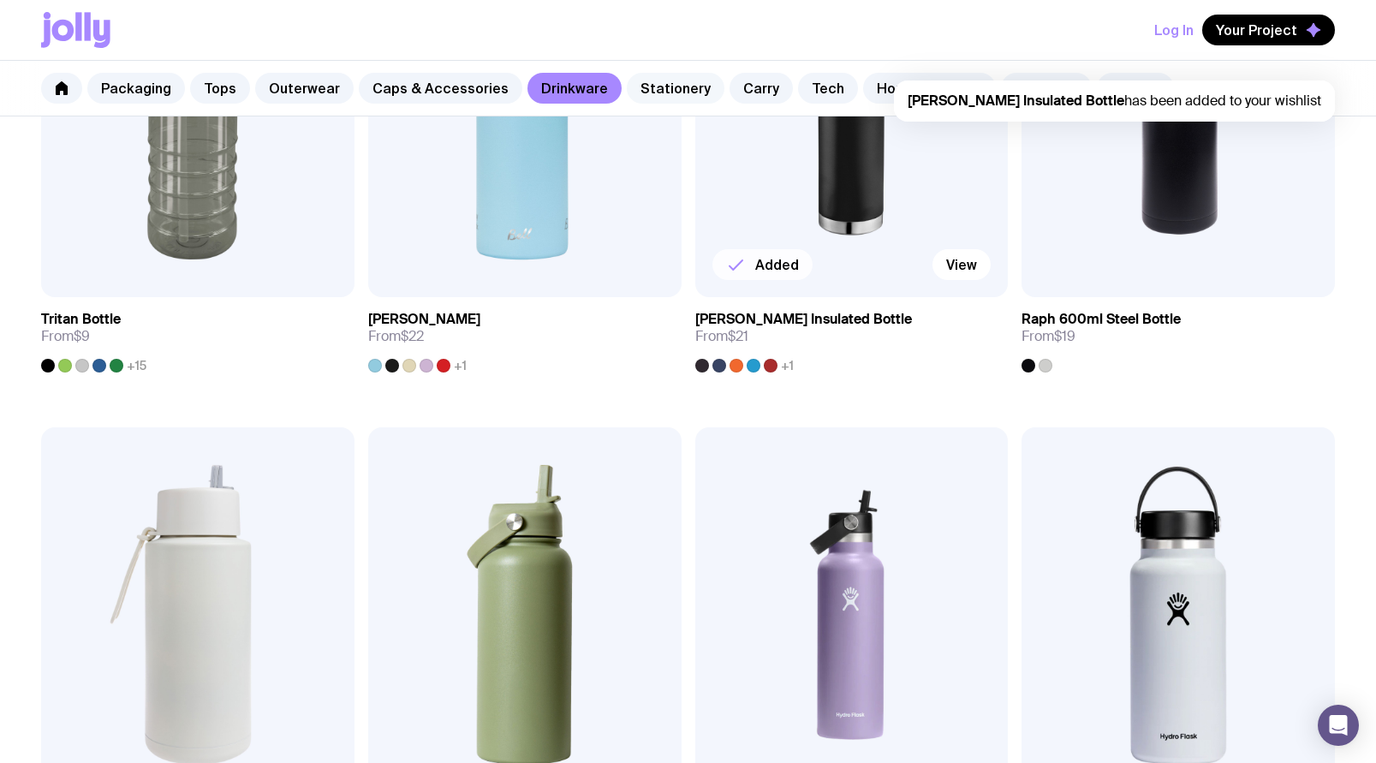
click at [666, 82] on link "Stationery" at bounding box center [676, 88] width 98 height 31
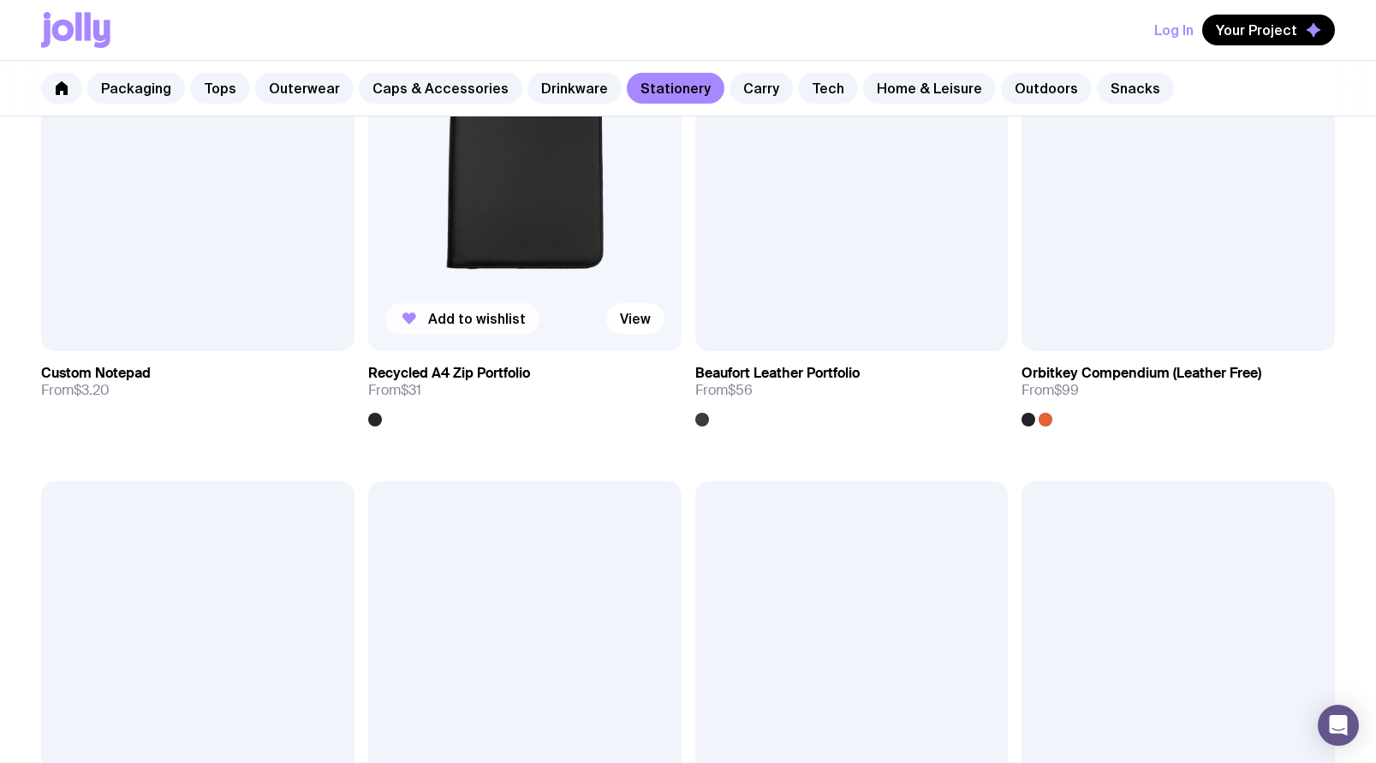
scroll to position [2678, 0]
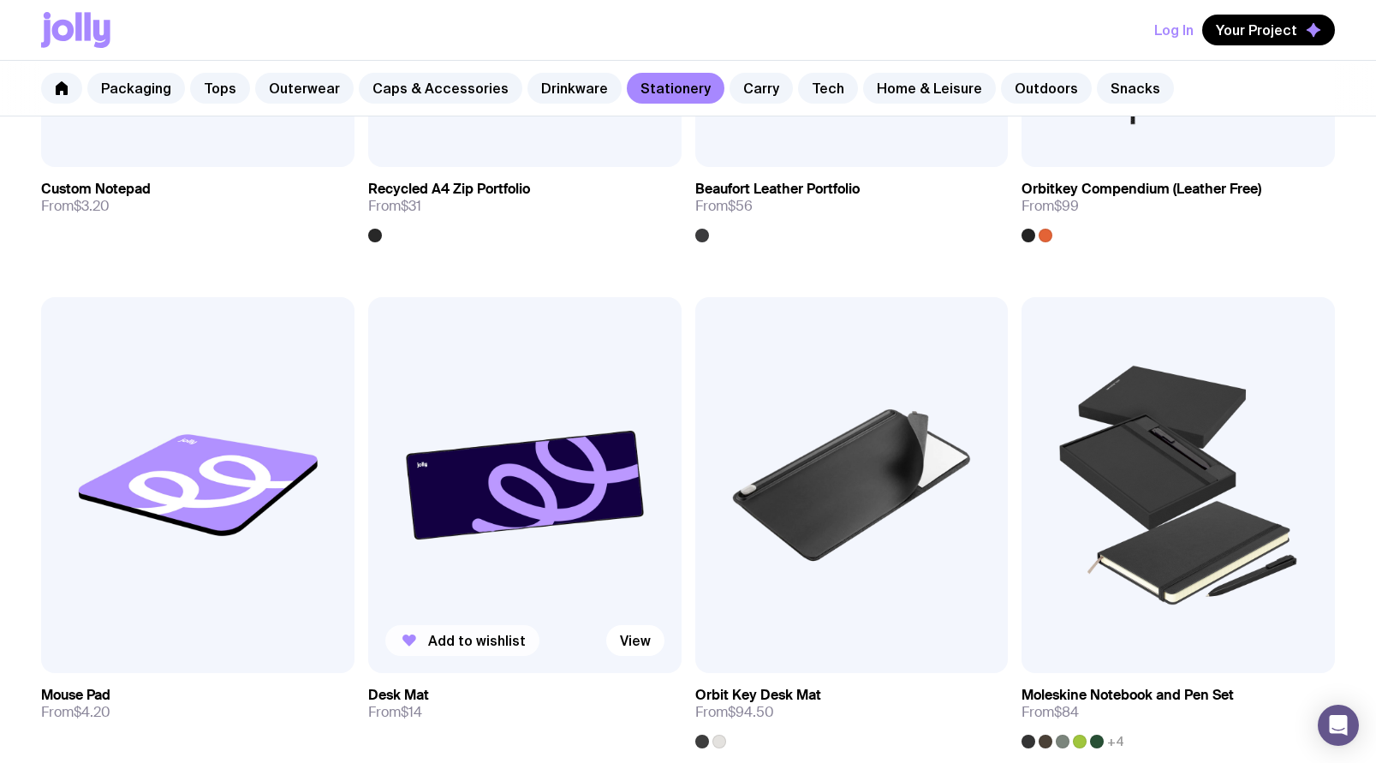
click at [462, 637] on span "Add to wishlist" at bounding box center [477, 640] width 98 height 17
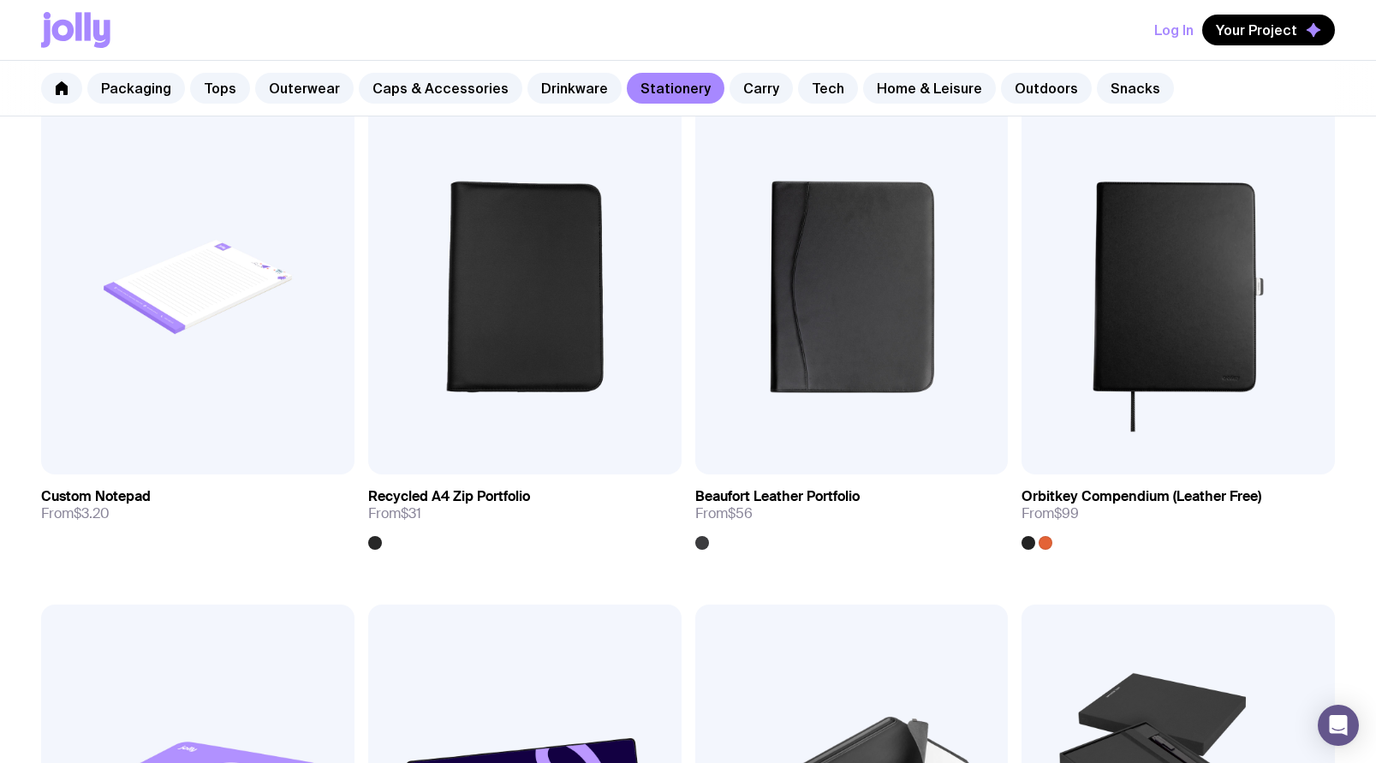
scroll to position [2216, 0]
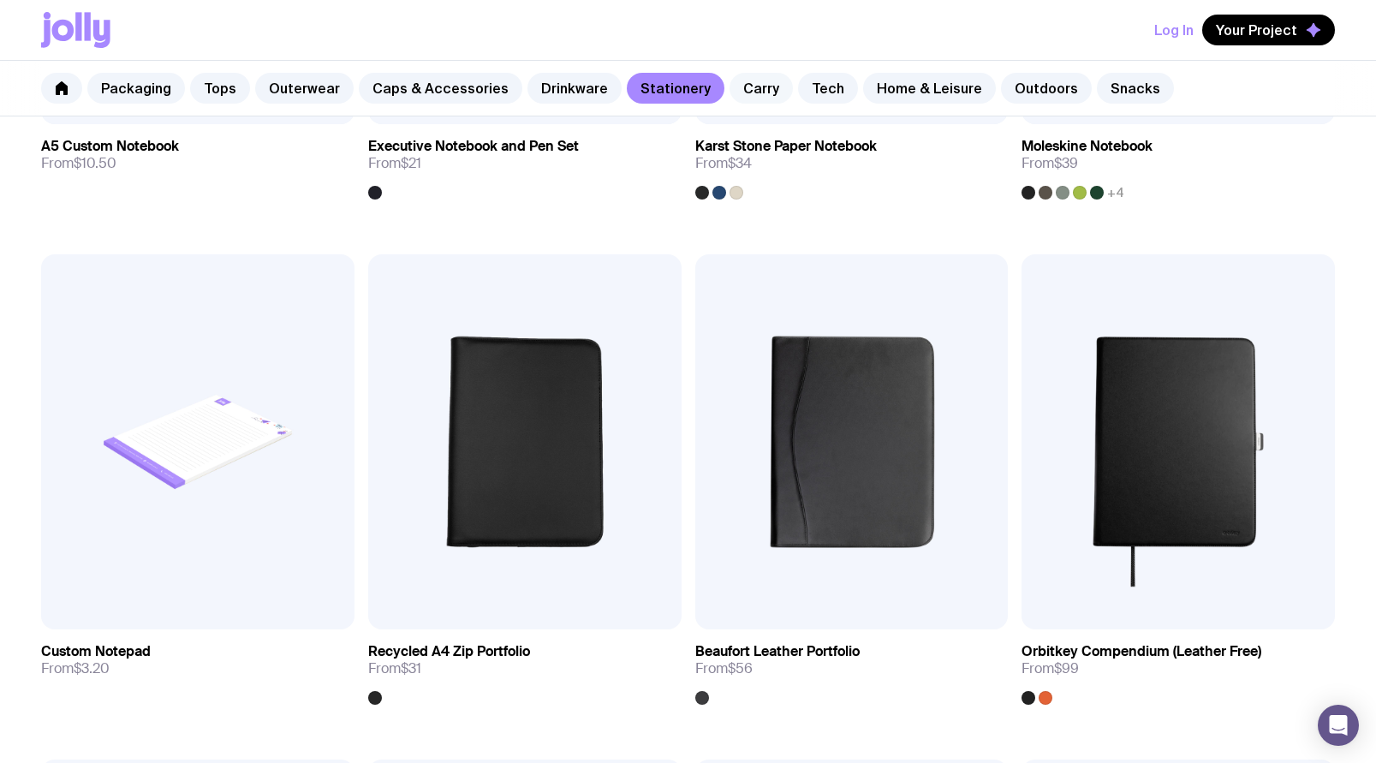
click at [736, 77] on link "Carry" at bounding box center [761, 88] width 63 height 31
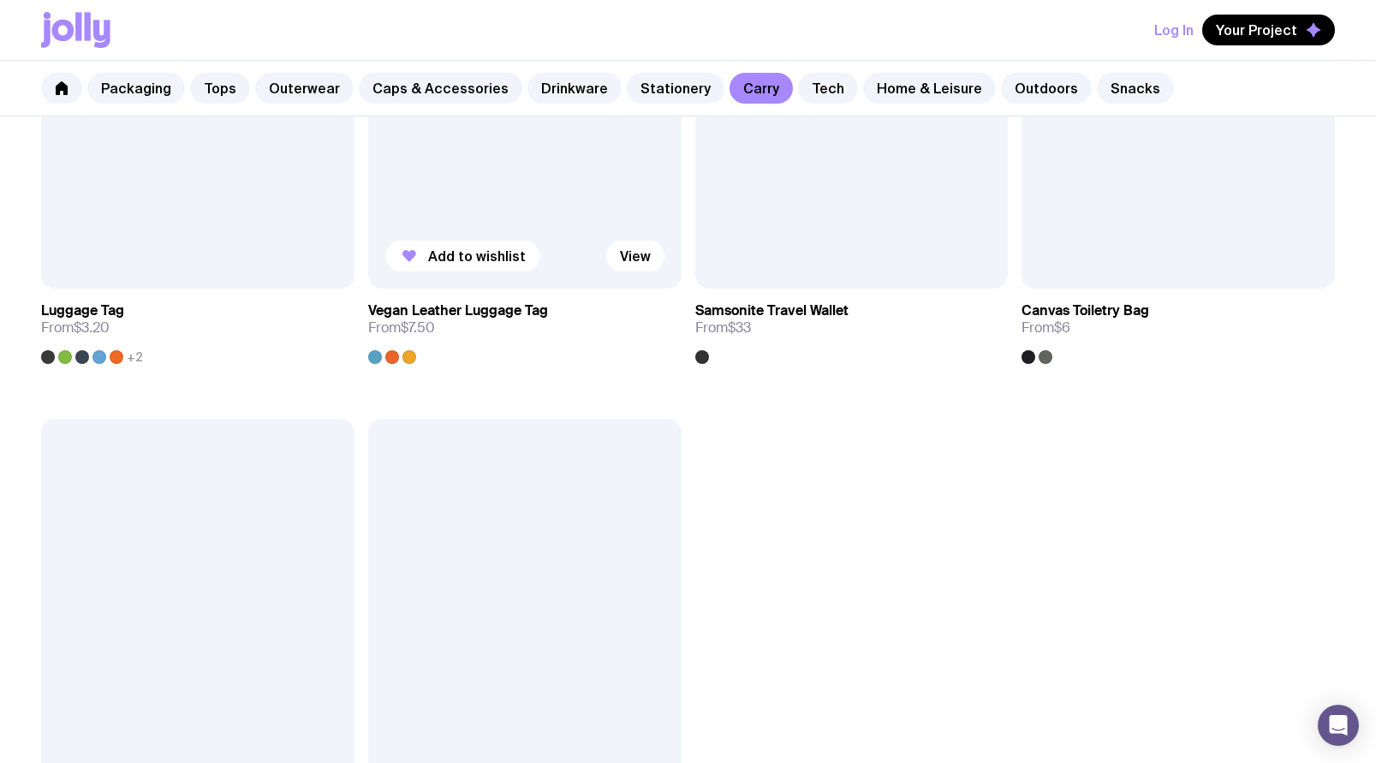
scroll to position [4231, 0]
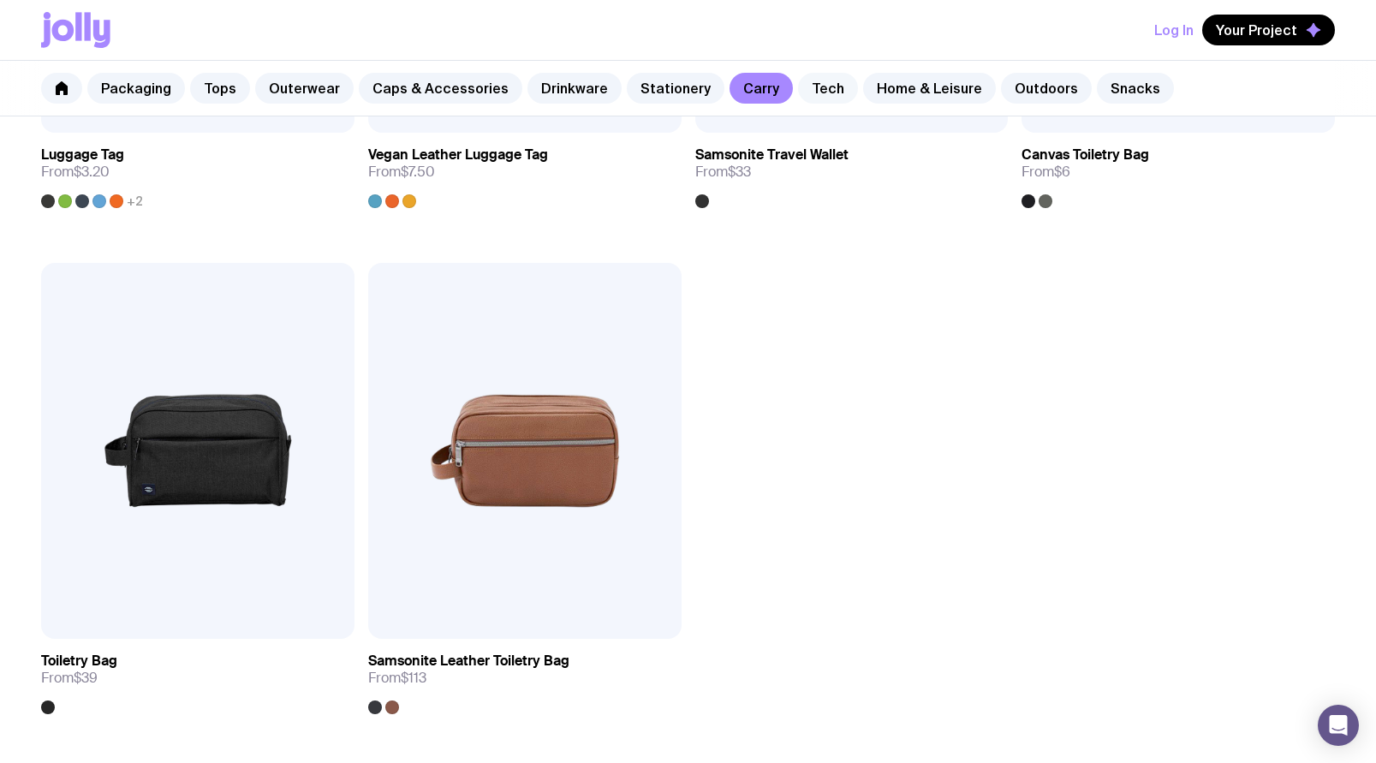
click at [803, 92] on link "Tech" at bounding box center [828, 88] width 60 height 31
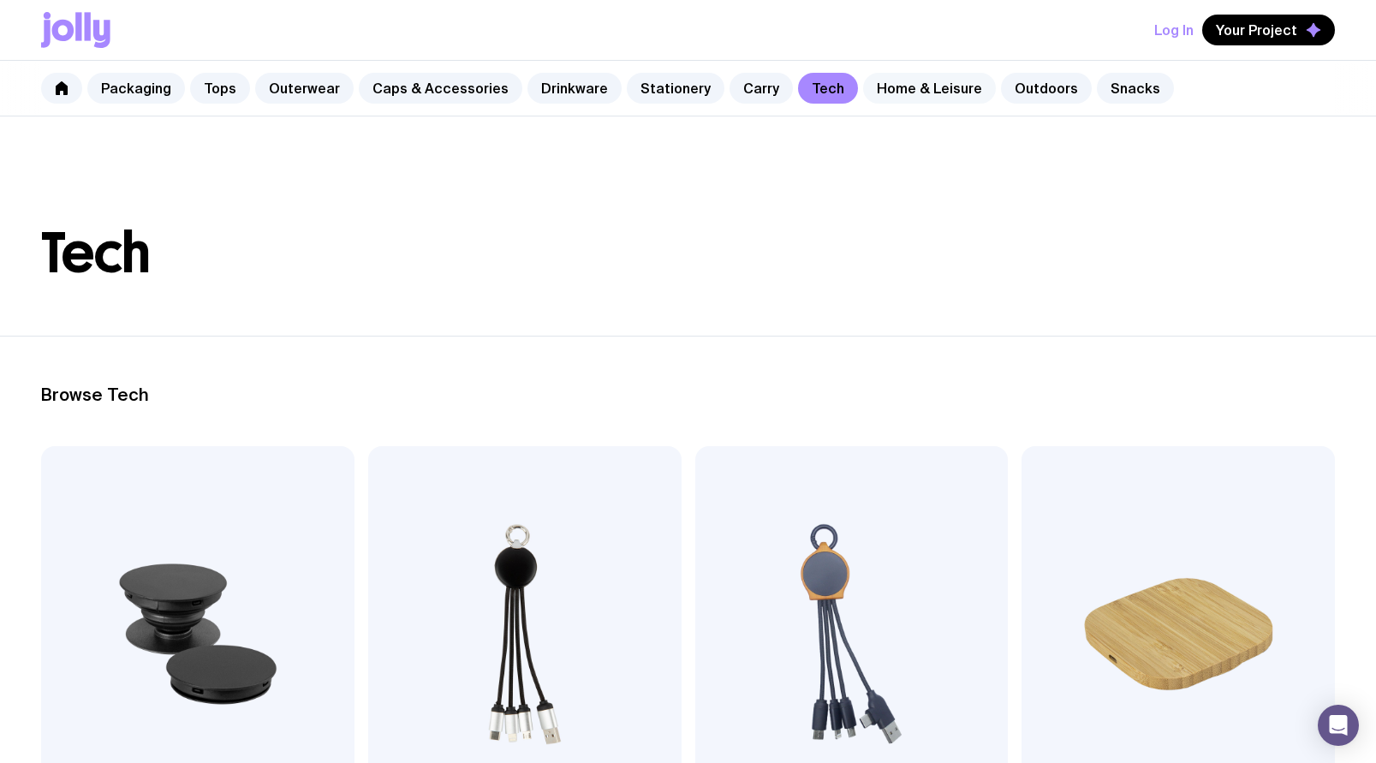
click at [876, 88] on link "Home & Leisure" at bounding box center [929, 88] width 133 height 31
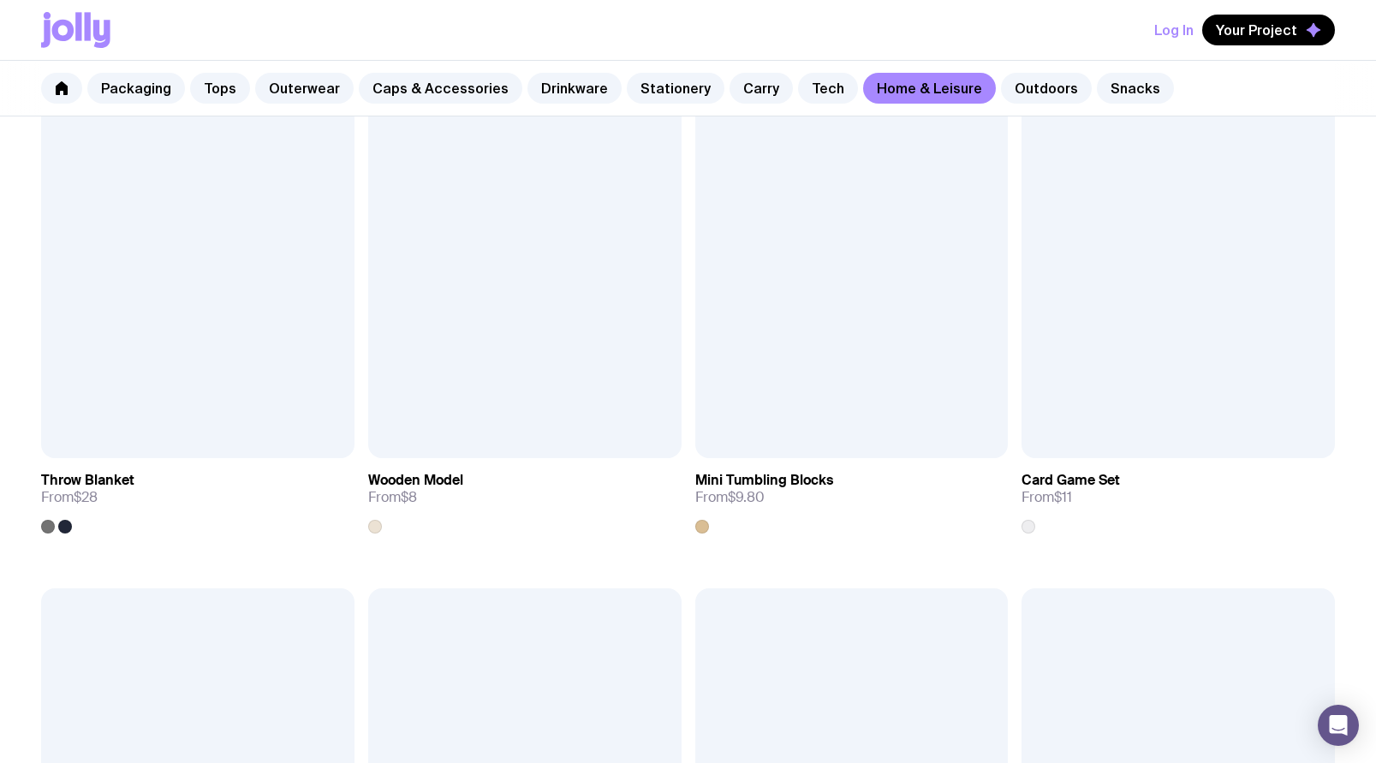
scroll to position [3182, 0]
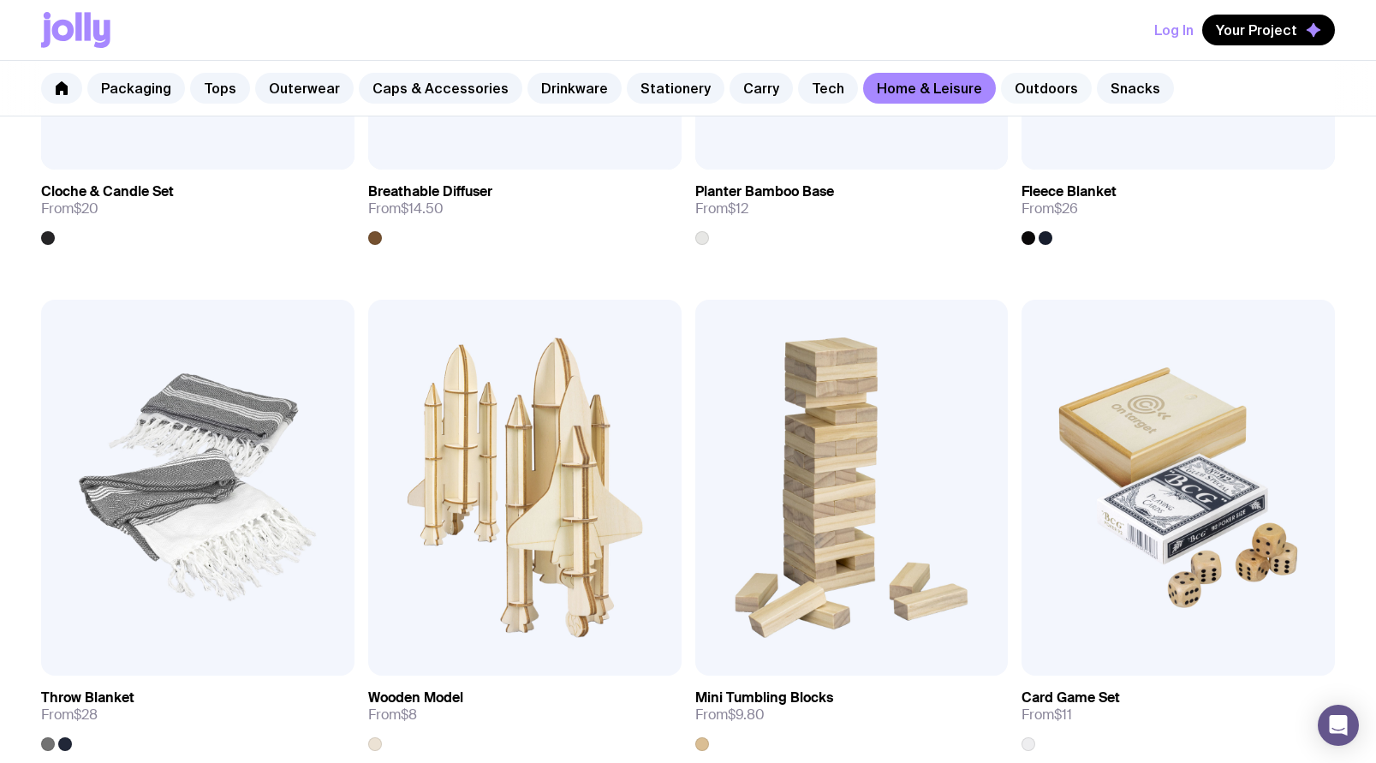
click at [1005, 88] on link "Outdoors" at bounding box center [1046, 88] width 91 height 31
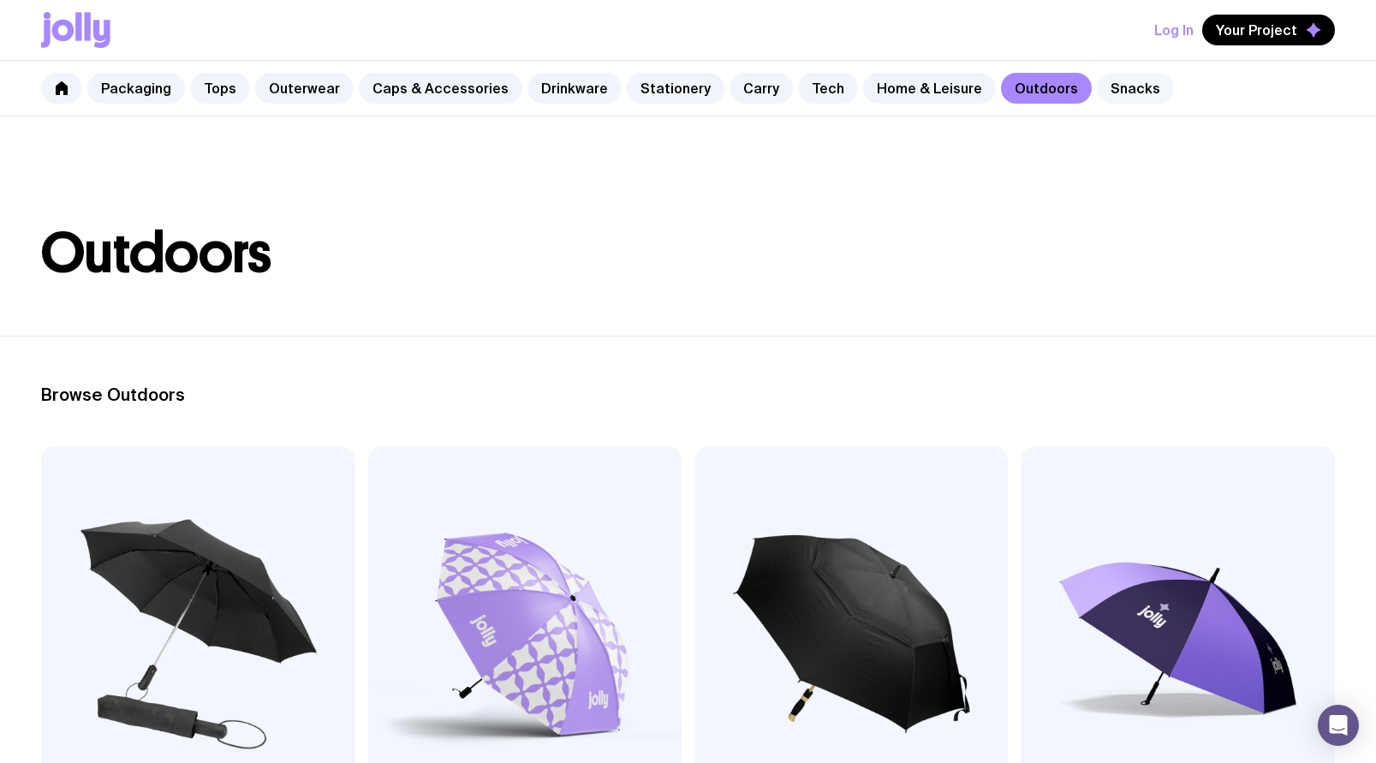
click at [1097, 85] on link "Snacks" at bounding box center [1135, 88] width 77 height 31
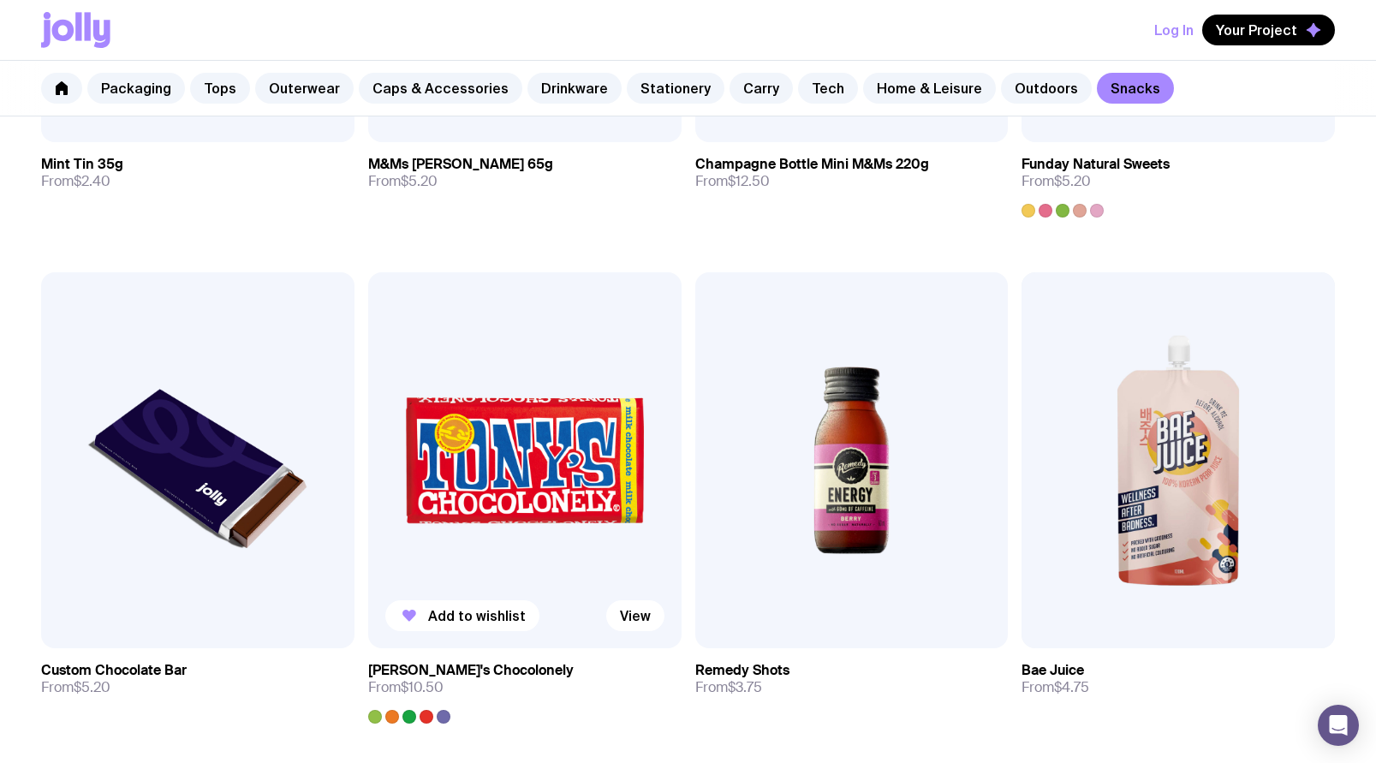
scroll to position [1249, 0]
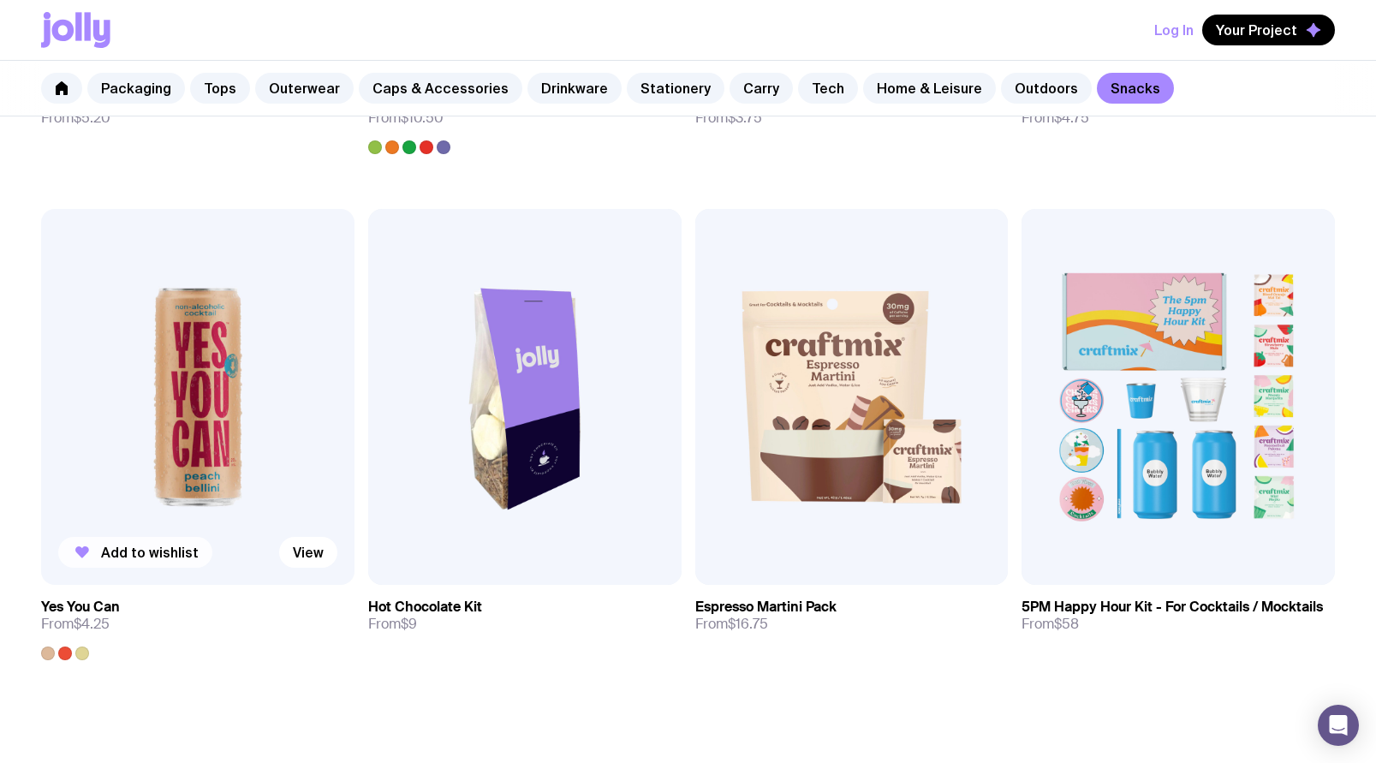
click at [156, 545] on span "Add to wishlist" at bounding box center [150, 552] width 98 height 17
click at [60, 92] on icon at bounding box center [62, 88] width 12 height 14
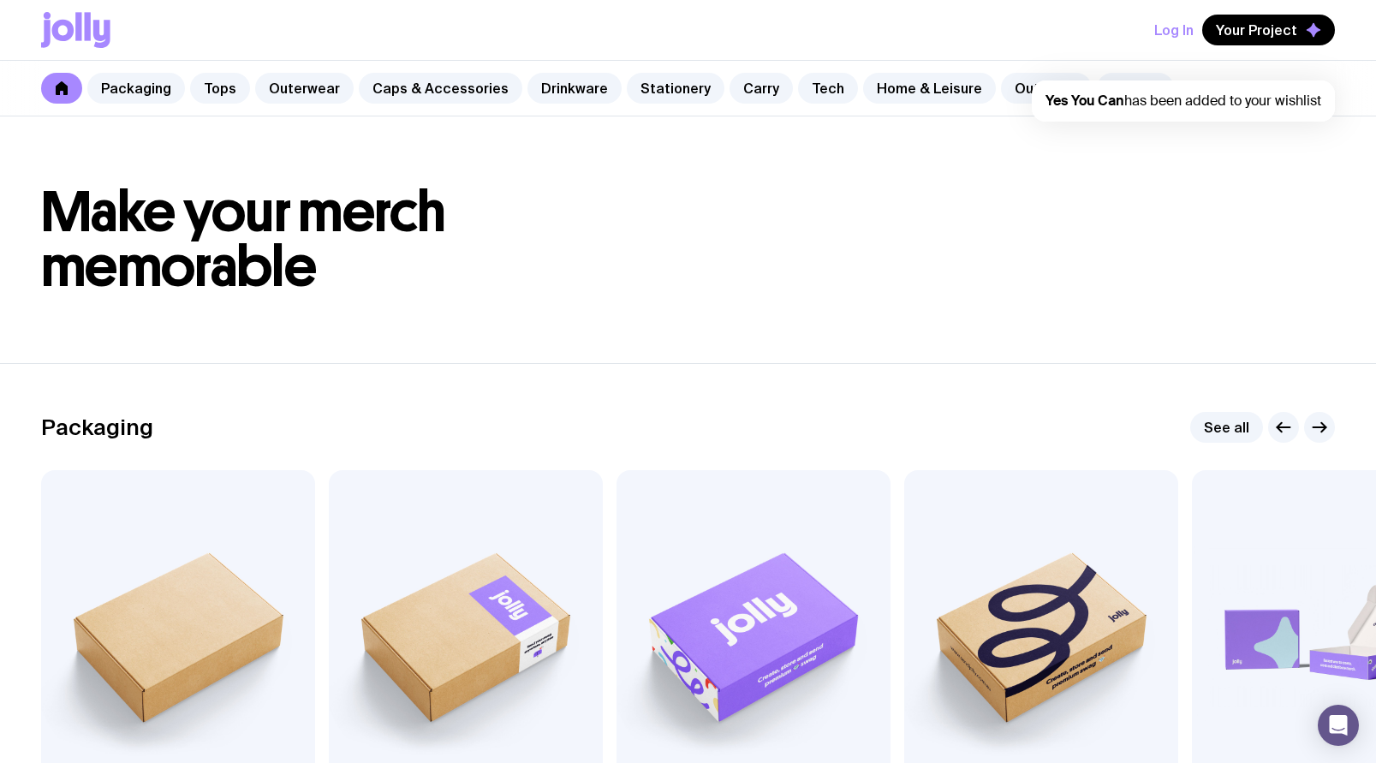
click at [1184, 175] on header "Make your merch memorable" at bounding box center [688, 239] width 1376 height 247
click at [1272, 32] on span "Your Project" at bounding box center [1256, 29] width 81 height 17
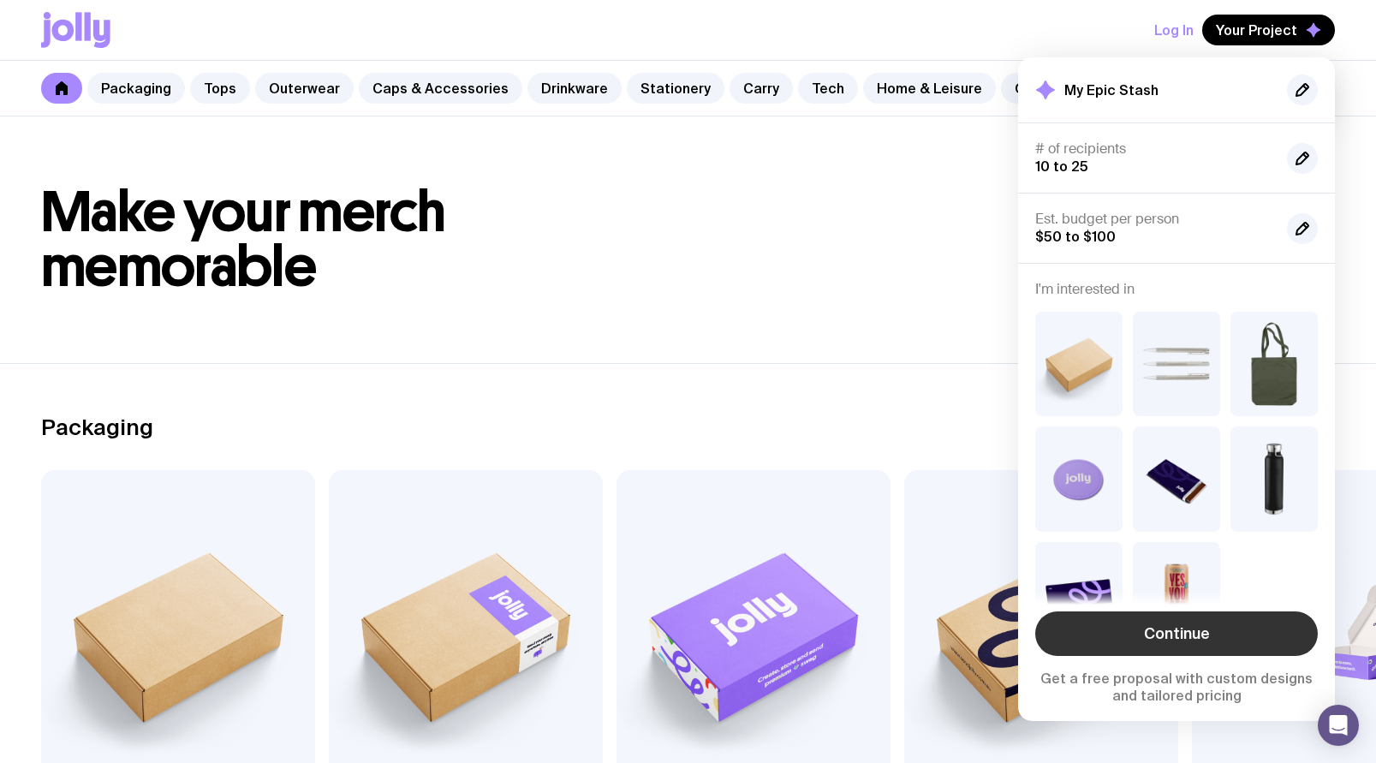
click at [1177, 639] on link "Continue" at bounding box center [1176, 633] width 283 height 45
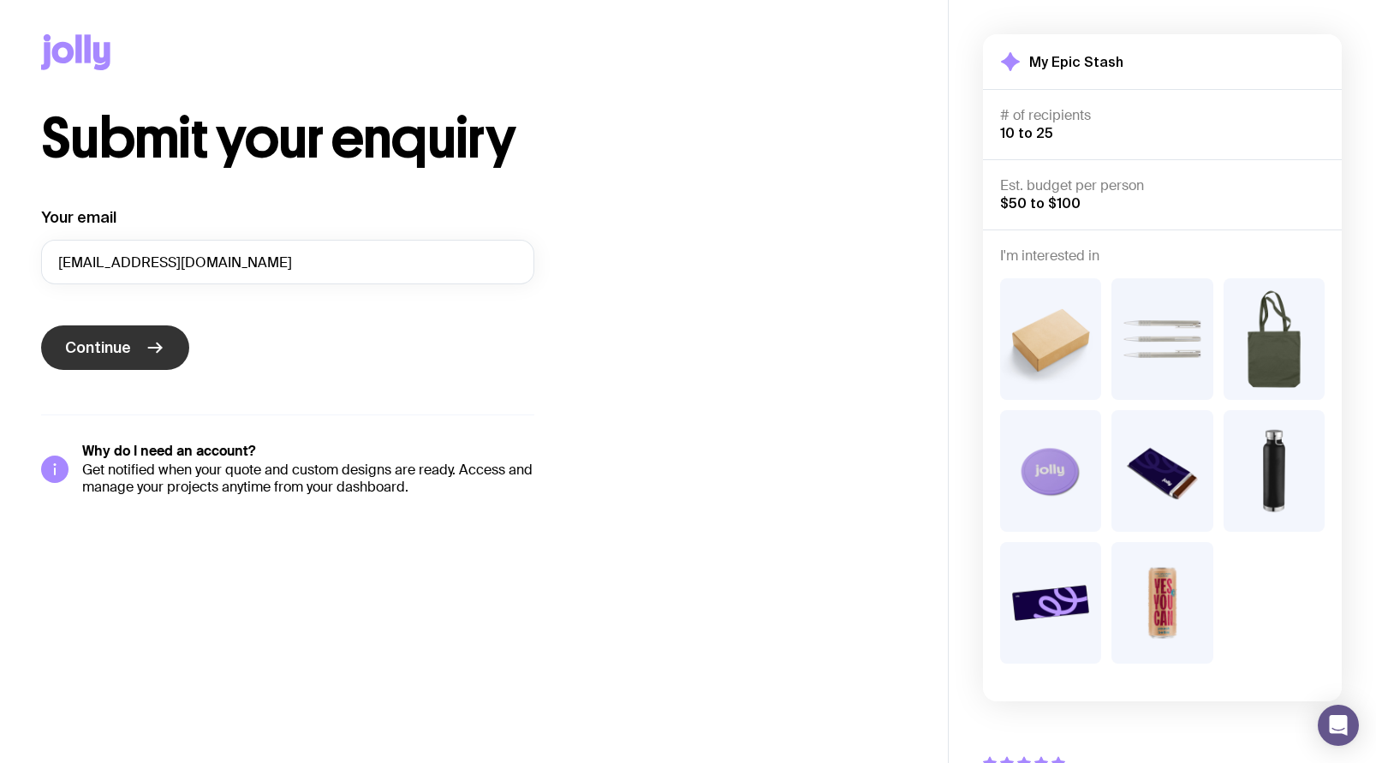
click at [134, 354] on button "Continue" at bounding box center [115, 347] width 148 height 45
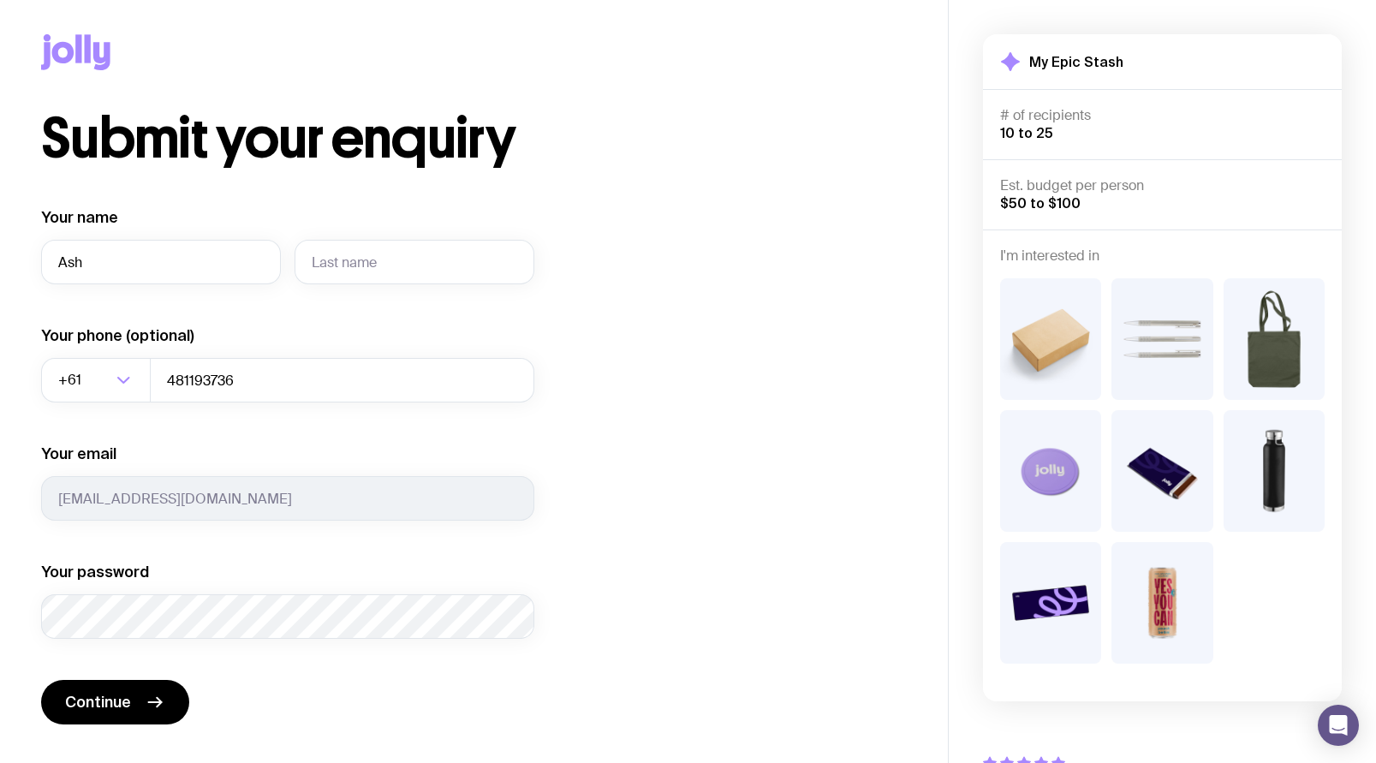
type input "Ash"
type input "i"
type input "[PERSON_NAME]"
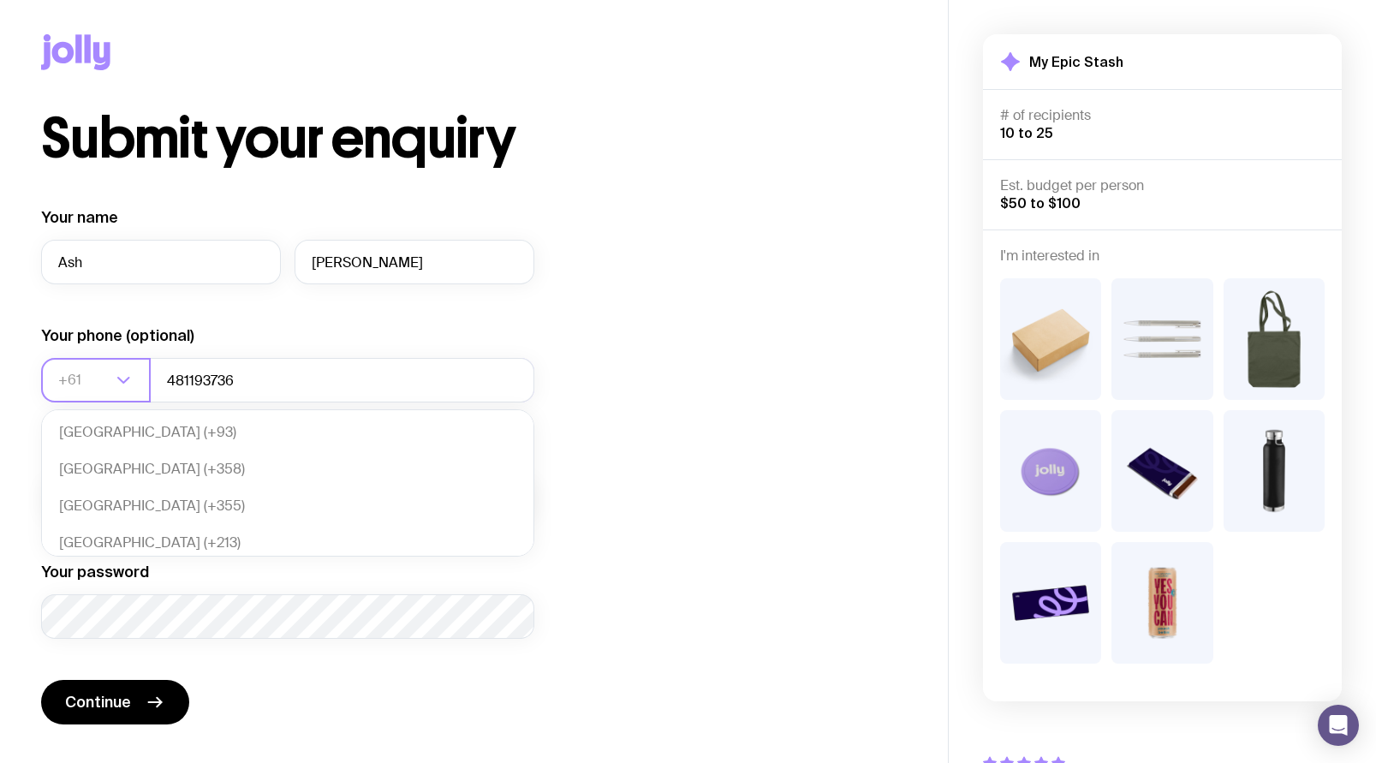
scroll to position [360, 0]
click at [119, 542] on li "Australia (+61)" at bounding box center [287, 549] width 491 height 37
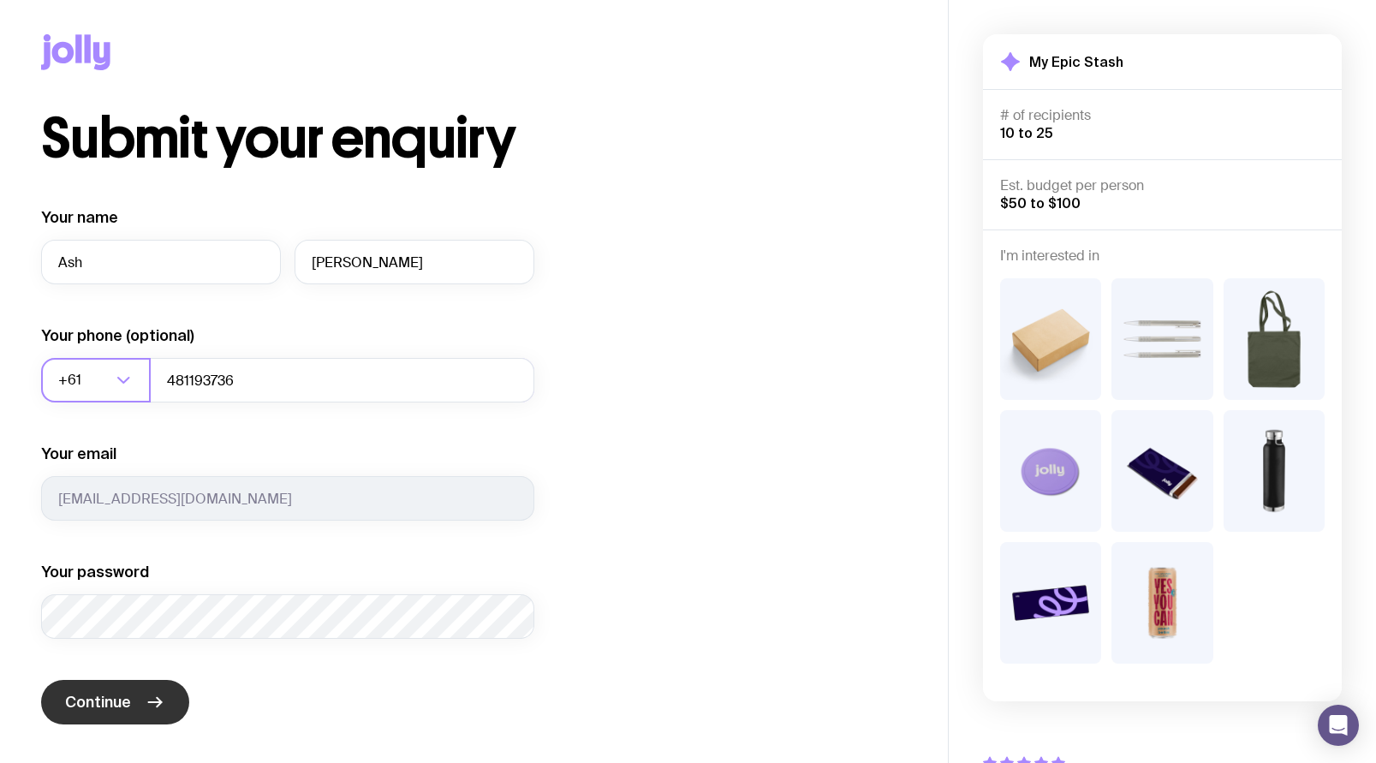
click at [116, 694] on span "Continue" at bounding box center [98, 702] width 66 height 21
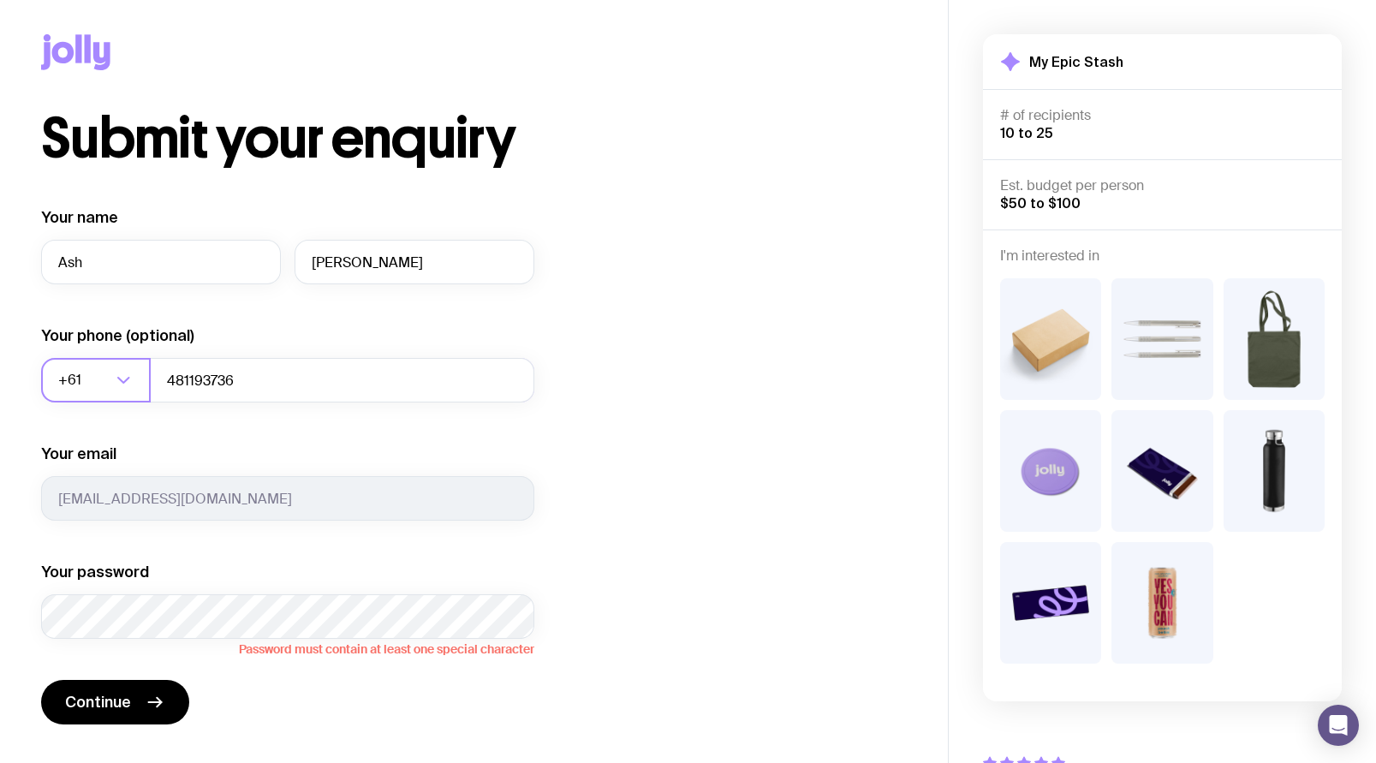
scroll to position [137, 0]
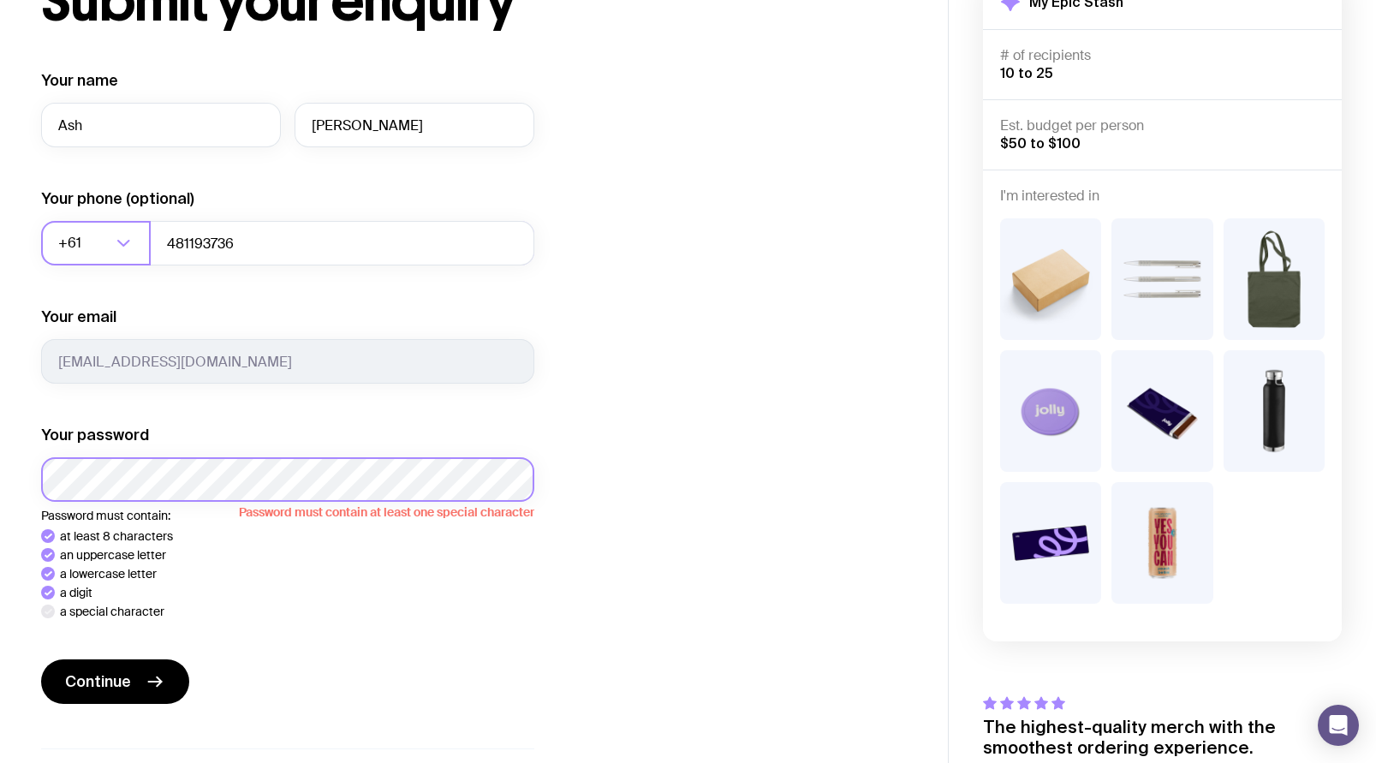
click at [0, 468] on html "Submit your enquiry Your name [PERSON_NAME] Your phone (optional) +61 Loading..…" at bounding box center [688, 244] width 1376 height 763
click at [115, 682] on button "Continue" at bounding box center [115, 681] width 148 height 45
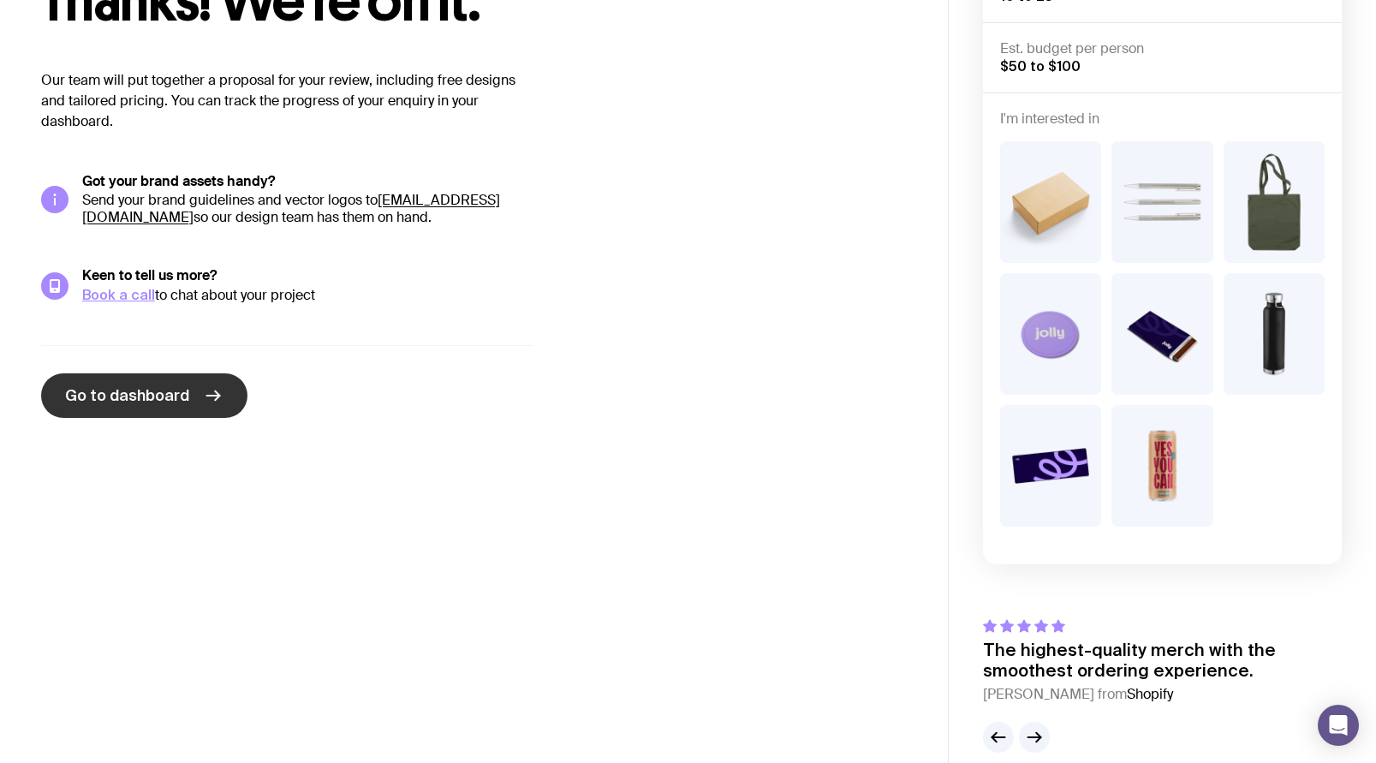
click at [154, 394] on span "Go to dashboard" at bounding box center [127, 395] width 124 height 21
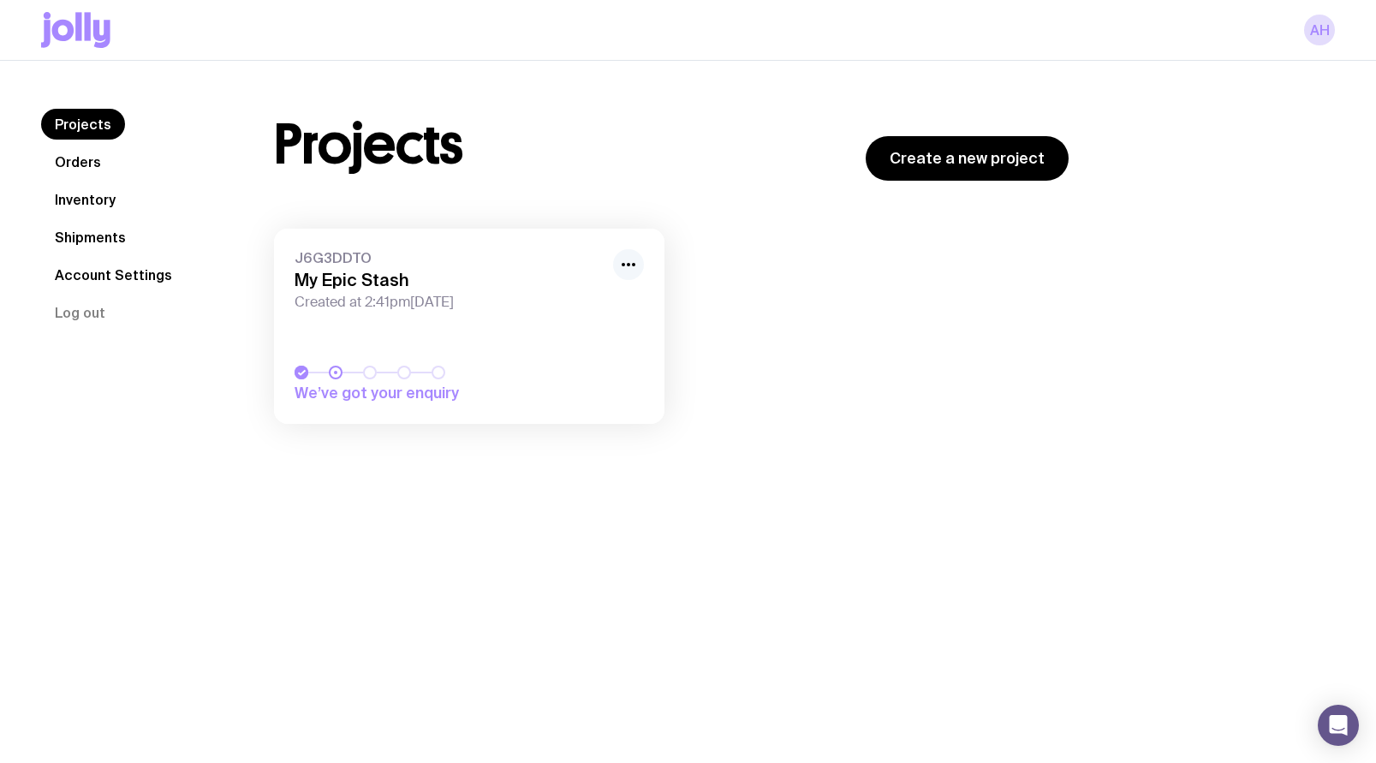
click at [632, 260] on icon "button" at bounding box center [628, 264] width 21 height 21
click at [417, 248] on link "J6G3DDTO My Epic Stash Created at 2:41pm[DATE] We’ve got your enquiry" at bounding box center [469, 326] width 390 height 195
